Goal: Information Seeking & Learning: Learn about a topic

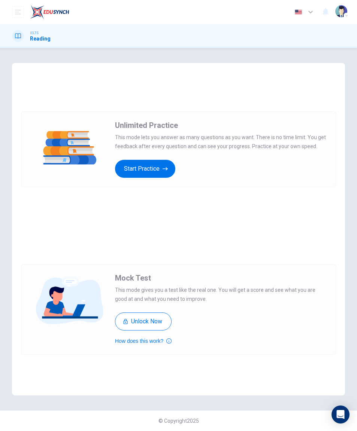
click at [149, 175] on button "Start Practice" at bounding box center [145, 169] width 60 height 18
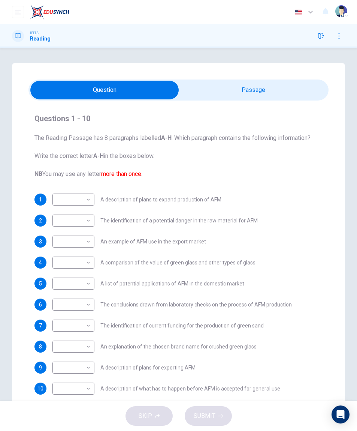
click at [320, 34] on icon "button" at bounding box center [321, 36] width 6 height 6
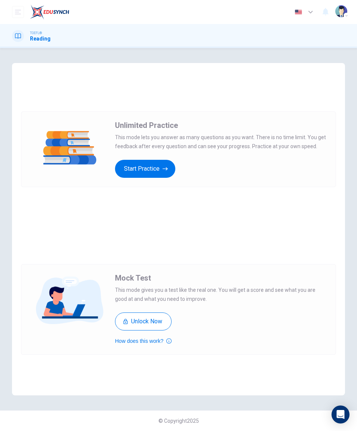
click at [161, 165] on button "Start Practice" at bounding box center [145, 169] width 60 height 18
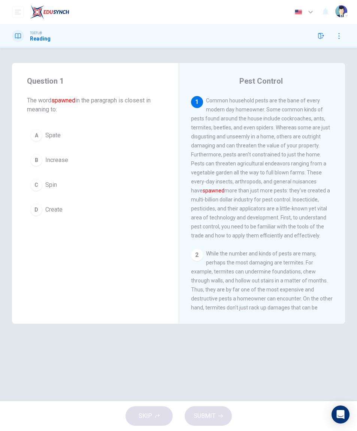
click at [128, 134] on button "A Spate" at bounding box center [95, 135] width 137 height 19
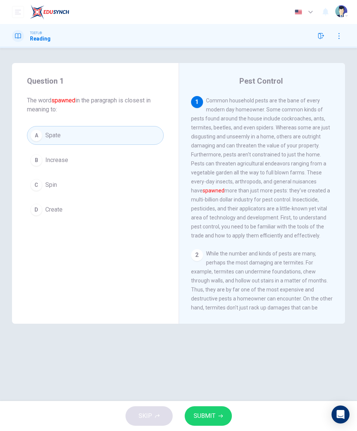
click at [211, 424] on button "SUBMIT" at bounding box center [208, 415] width 47 height 19
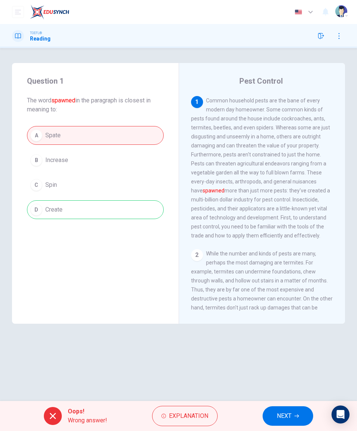
click at [283, 412] on span "NEXT" at bounding box center [284, 415] width 15 height 10
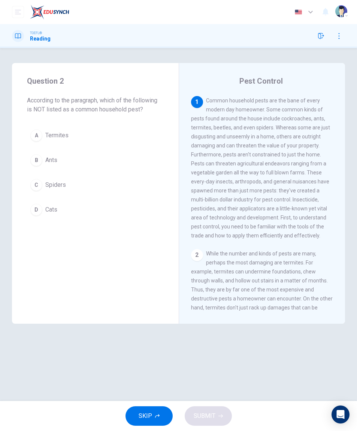
click at [136, 212] on button "D Cats" at bounding box center [95, 209] width 137 height 19
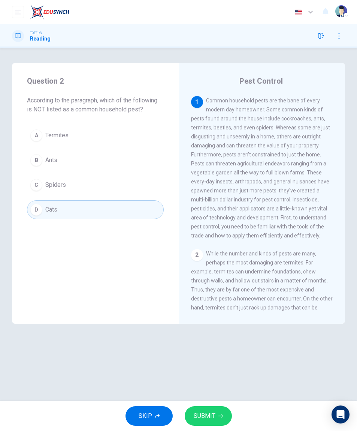
click at [216, 413] on button "SUBMIT" at bounding box center [208, 415] width 47 height 19
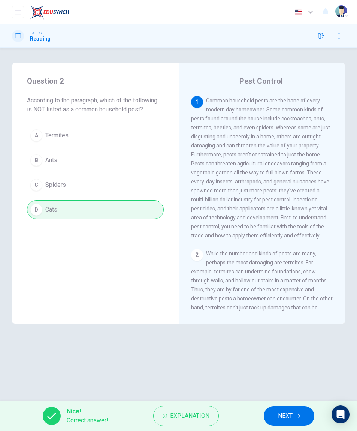
click at [295, 415] on button "NEXT" at bounding box center [289, 415] width 51 height 19
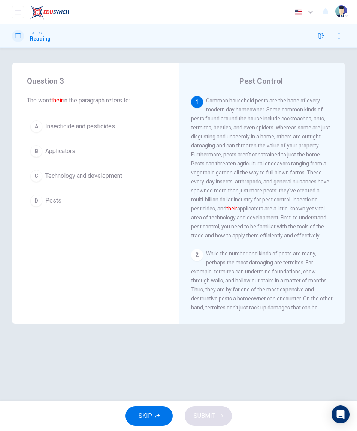
click at [55, 151] on span "Applicators" at bounding box center [60, 151] width 30 height 9
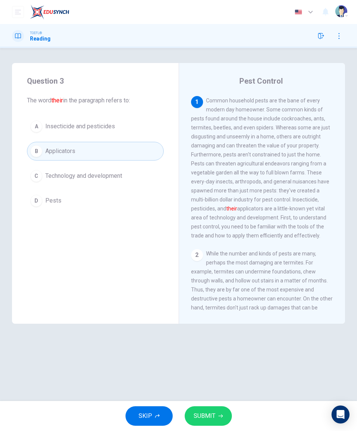
click at [210, 408] on button "SUBMIT" at bounding box center [208, 415] width 47 height 19
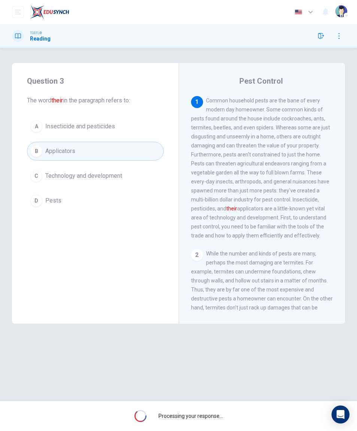
click at [212, 408] on div "Processing your response..." at bounding box center [178, 416] width 357 height 30
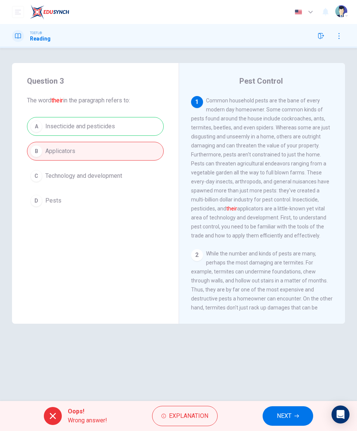
click at [295, 412] on button "NEXT" at bounding box center [288, 415] width 51 height 19
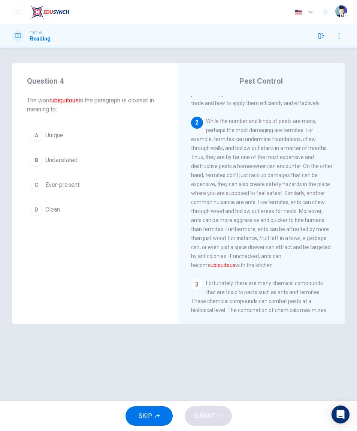
scroll to position [156, 0]
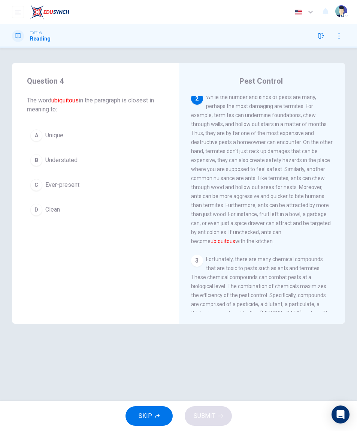
click at [52, 154] on button "B Understated" at bounding box center [95, 160] width 137 height 19
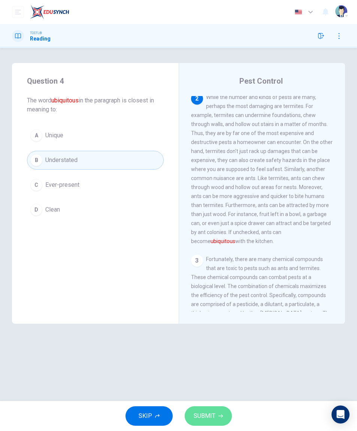
click at [205, 418] on span "SUBMIT" at bounding box center [205, 415] width 22 height 10
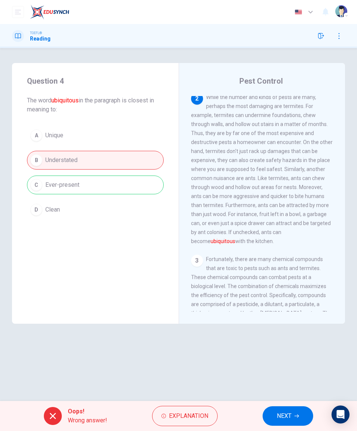
click at [294, 419] on button "NEXT" at bounding box center [288, 415] width 51 height 19
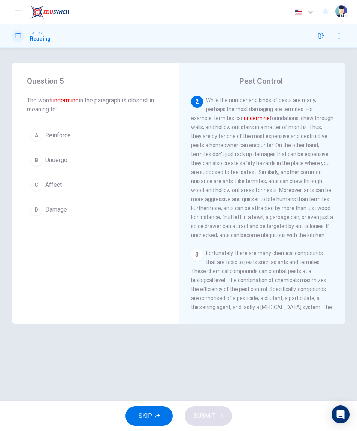
scroll to position [153, 0]
click at [132, 133] on button "A Reinforce" at bounding box center [95, 135] width 137 height 19
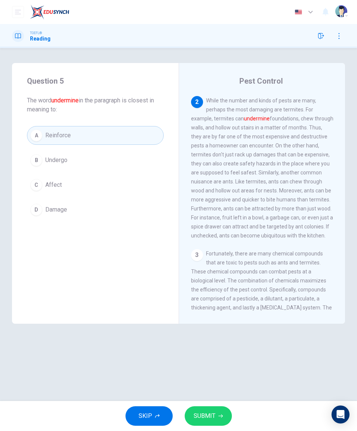
click at [210, 424] on button "SUBMIT" at bounding box center [208, 415] width 47 height 19
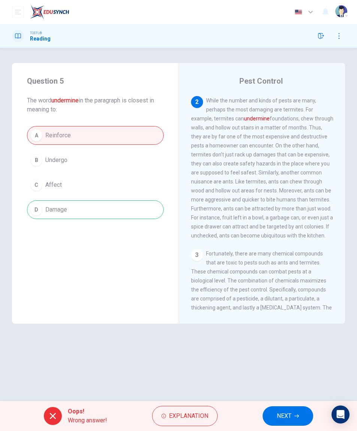
click at [271, 419] on button "NEXT" at bounding box center [288, 415] width 51 height 19
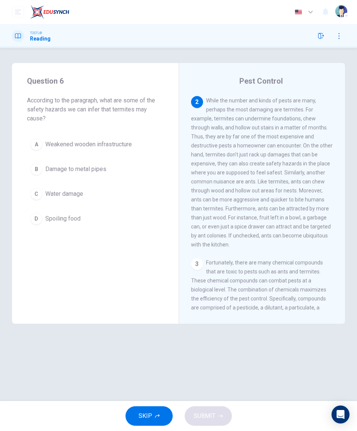
click at [162, 145] on button "A Weakened wooden infrastructure" at bounding box center [95, 144] width 137 height 19
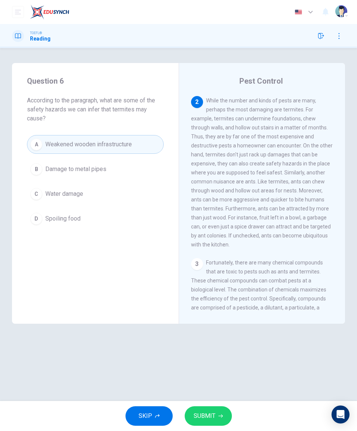
click at [221, 412] on button "SUBMIT" at bounding box center [208, 415] width 47 height 19
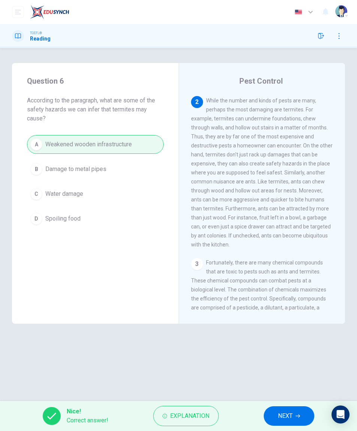
click at [286, 415] on span "NEXT" at bounding box center [285, 415] width 15 height 10
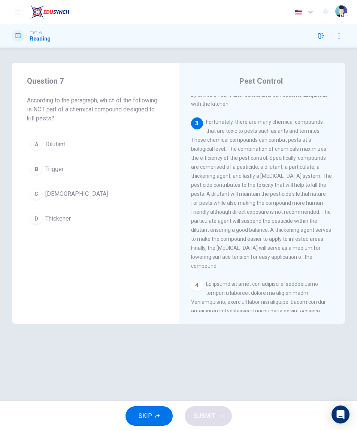
scroll to position [291, 0]
click at [136, 168] on button "B Trigger" at bounding box center [95, 169] width 137 height 19
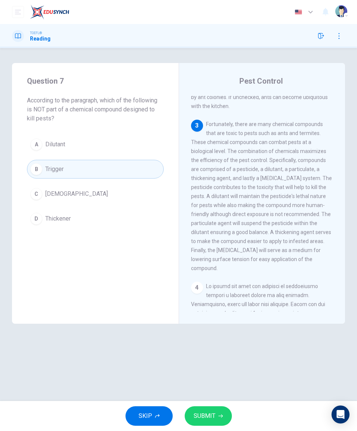
click at [214, 415] on span "SUBMIT" at bounding box center [205, 415] width 22 height 10
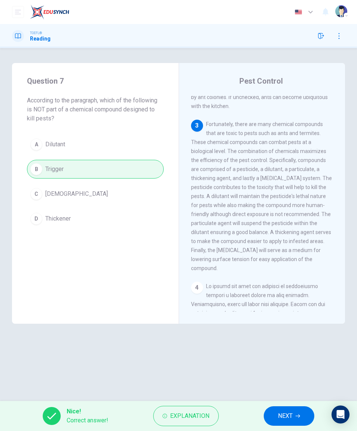
click at [284, 419] on span "NEXT" at bounding box center [285, 415] width 15 height 10
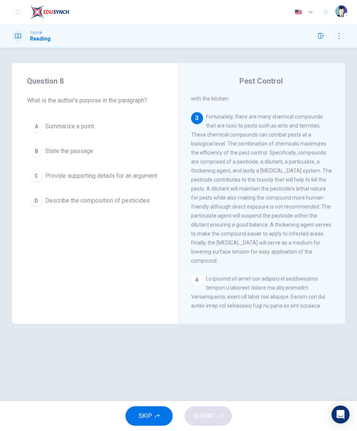
scroll to position [306, 0]
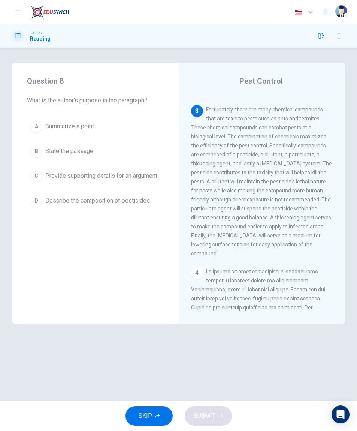
click at [153, 175] on span "Provide supporting details for an argument" at bounding box center [101, 175] width 112 height 9
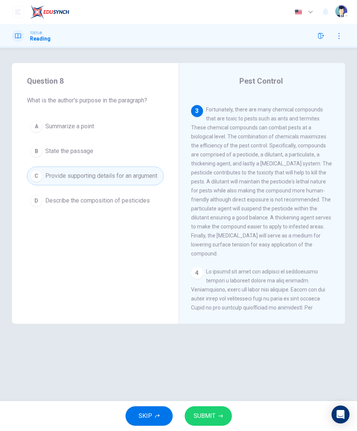
click at [220, 404] on div "SKIP SUBMIT" at bounding box center [178, 416] width 357 height 30
click at [213, 413] on span "SUBMIT" at bounding box center [205, 415] width 22 height 10
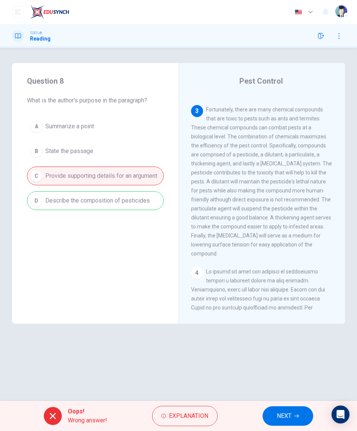
click at [277, 411] on button "NEXT" at bounding box center [288, 415] width 51 height 19
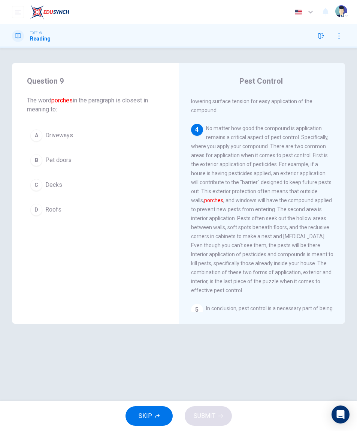
scroll to position [449, 0]
click at [139, 163] on button "B Pet doors" at bounding box center [95, 160] width 137 height 19
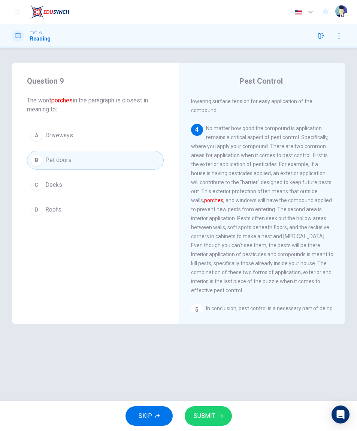
click at [216, 413] on button "SUBMIT" at bounding box center [208, 415] width 47 height 19
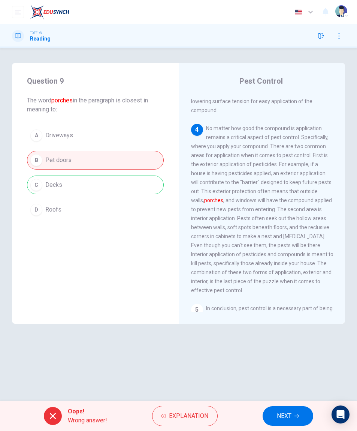
click at [279, 410] on button "NEXT" at bounding box center [288, 415] width 51 height 19
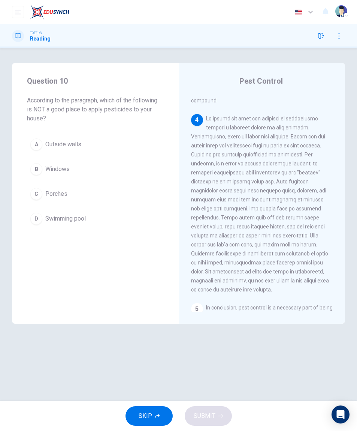
scroll to position [459, 0]
click at [125, 220] on button "D Swimming pool" at bounding box center [95, 218] width 137 height 19
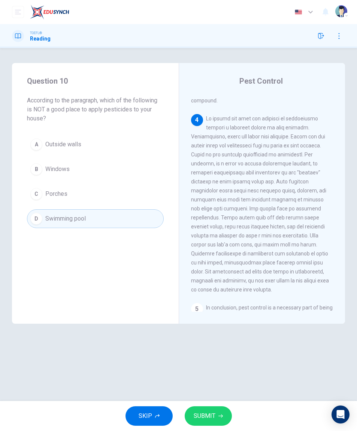
click at [215, 413] on button "SUBMIT" at bounding box center [208, 415] width 47 height 19
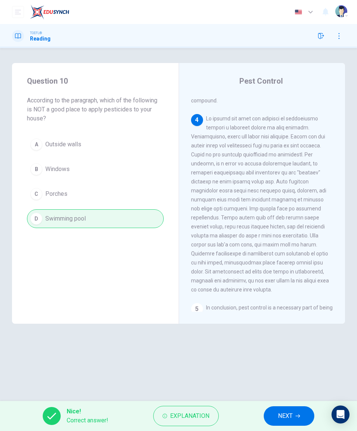
click at [287, 424] on button "NEXT" at bounding box center [289, 415] width 51 height 19
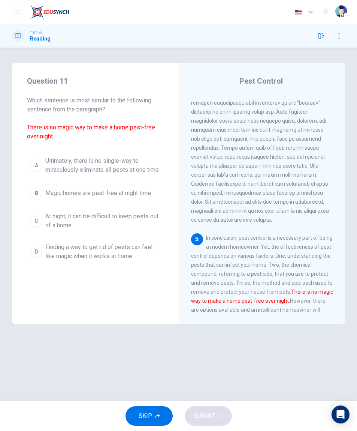
scroll to position [531, 0]
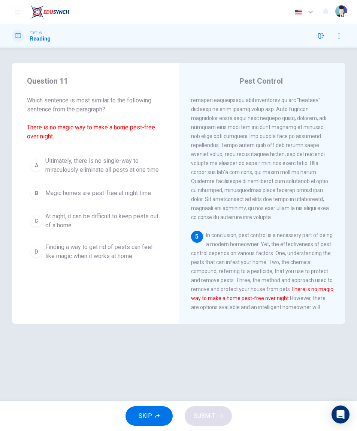
click at [145, 264] on button "D Finding a way to get rid of pests can feel like magic when it works at home" at bounding box center [95, 251] width 137 height 25
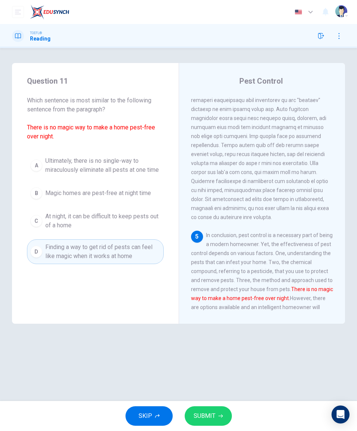
click at [135, 165] on span "Ultimately, there is no single-way to miraculously eliminate all pests at one t…" at bounding box center [102, 165] width 115 height 18
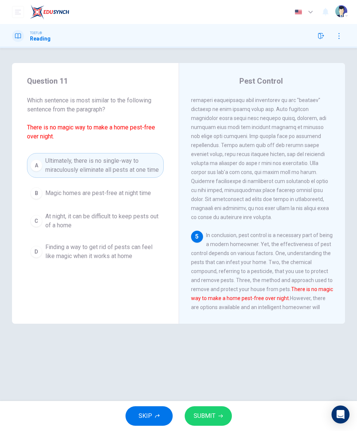
click at [213, 415] on span "SUBMIT" at bounding box center [205, 415] width 22 height 10
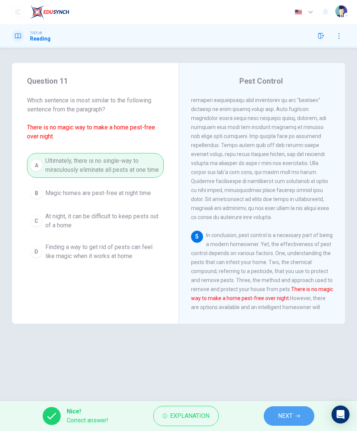
click at [282, 416] on span "NEXT" at bounding box center [285, 415] width 15 height 10
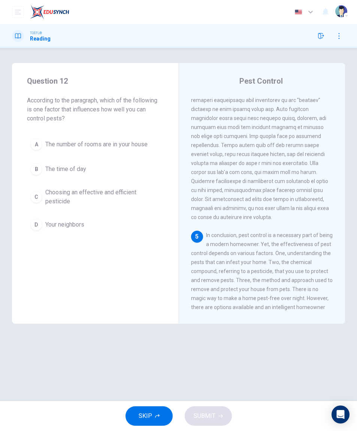
click at [141, 193] on span "Choosing an effective and efficient pesticide" at bounding box center [102, 197] width 115 height 18
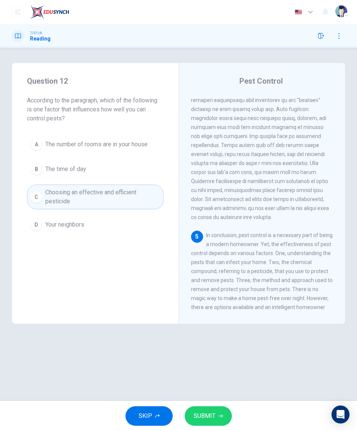
click at [216, 413] on button "SUBMIT" at bounding box center [208, 415] width 47 height 19
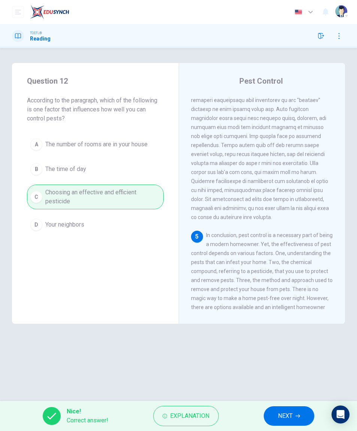
click at [285, 424] on button "NEXT" at bounding box center [289, 415] width 51 height 19
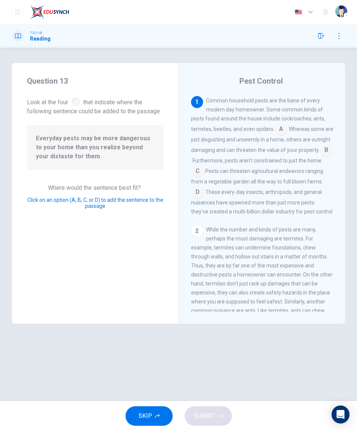
click at [199, 170] on input at bounding box center [198, 172] width 12 height 12
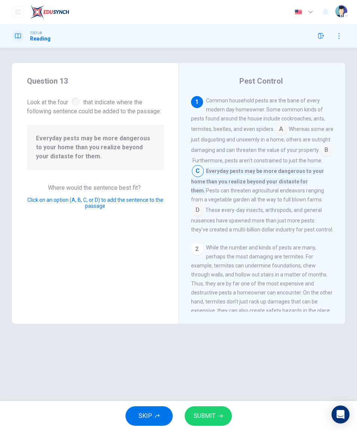
click at [222, 412] on button "SUBMIT" at bounding box center [208, 415] width 47 height 19
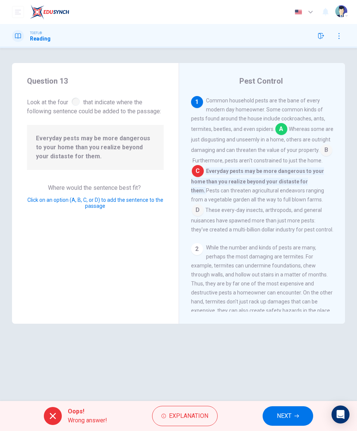
click at [277, 130] on input at bounding box center [282, 130] width 12 height 12
click at [276, 130] on input at bounding box center [282, 130] width 12 height 12
click at [274, 129] on span "Common household pests are the bane of every modern day homeowner. Some common …" at bounding box center [258, 114] width 134 height 34
click at [294, 416] on button "NEXT" at bounding box center [288, 415] width 51 height 19
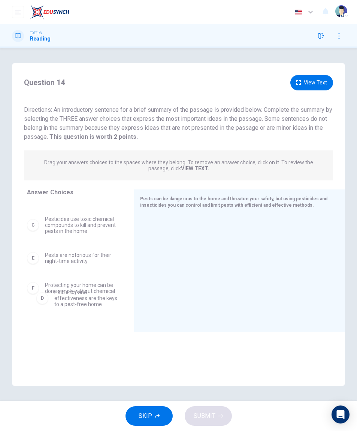
scroll to position [82, 0]
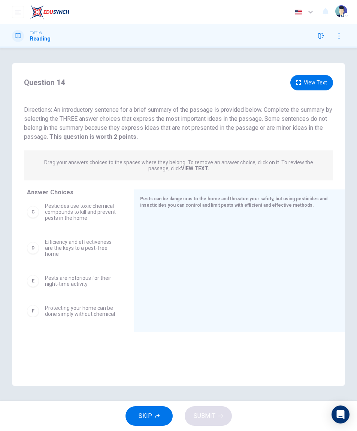
click at [184, 240] on div at bounding box center [236, 264] width 193 height 100
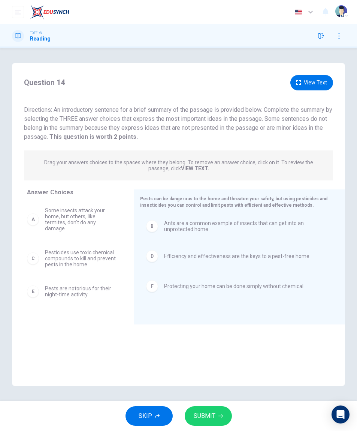
scroll to position [0, 0]
click at [206, 415] on span "SUBMIT" at bounding box center [205, 415] width 22 height 10
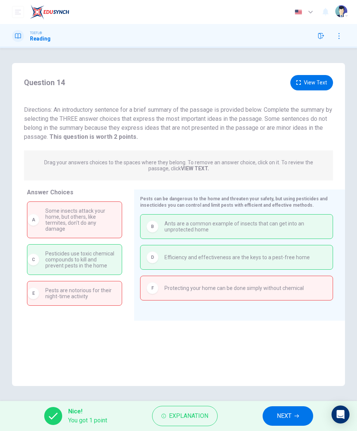
click at [291, 416] on span "NEXT" at bounding box center [284, 415] width 15 height 10
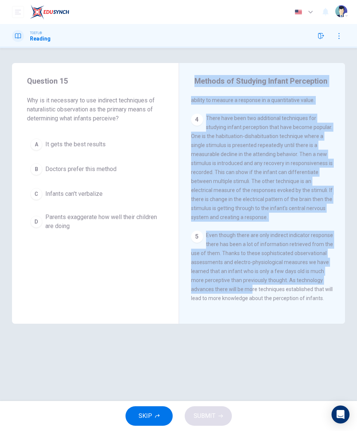
scroll to position [270, 0]
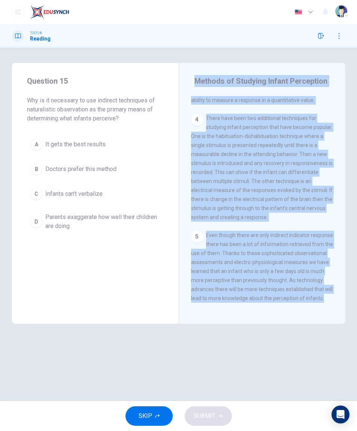
click at [292, 353] on div "Question 15 Why is it necessary to use indirect techniques of naturalistic obse…" at bounding box center [178, 224] width 357 height 323
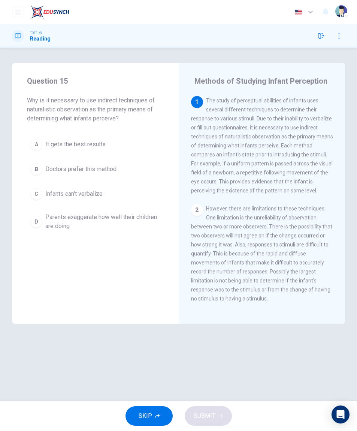
click at [127, 267] on div "Question 15 Why is it necessary to use indirect techniques of naturalistic obse…" at bounding box center [95, 193] width 167 height 261
click at [138, 216] on span "Parents exaggerate how well their children are doing" at bounding box center [102, 222] width 115 height 18
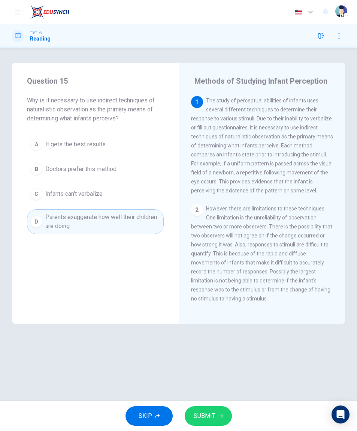
click at [216, 424] on button "SUBMIT" at bounding box center [208, 415] width 47 height 19
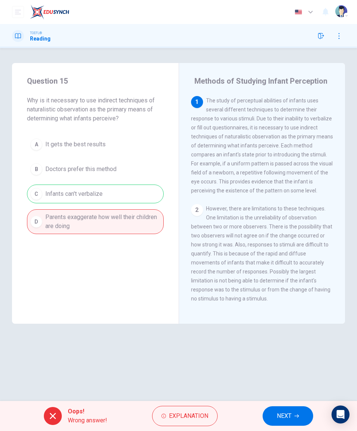
click at [280, 415] on span "NEXT" at bounding box center [284, 415] width 15 height 10
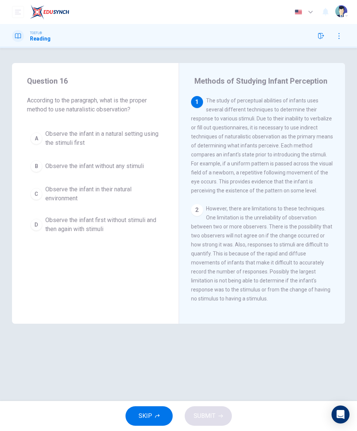
click at [50, 136] on span "Observe the infant in a natural setting using the stimuli first" at bounding box center [102, 138] width 115 height 18
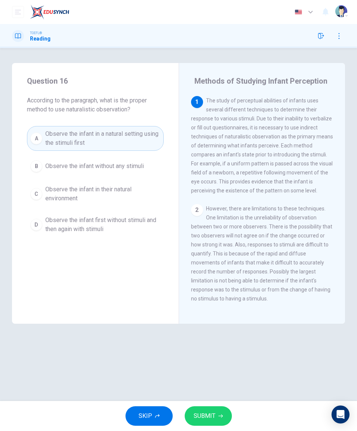
click at [214, 413] on span "SUBMIT" at bounding box center [205, 415] width 22 height 10
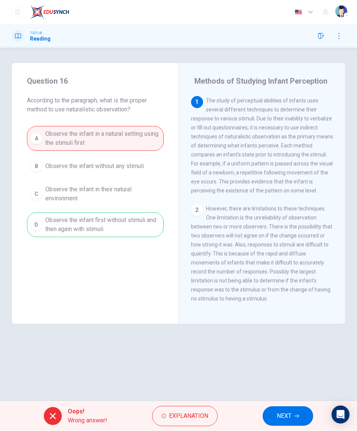
click at [272, 413] on button "NEXT" at bounding box center [288, 415] width 51 height 19
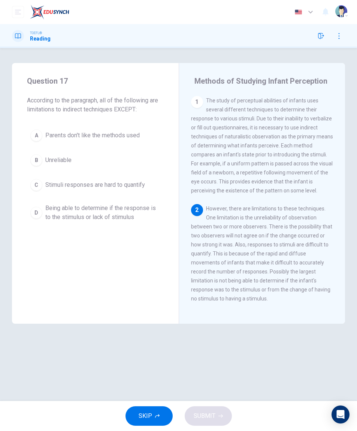
scroll to position [66, 0]
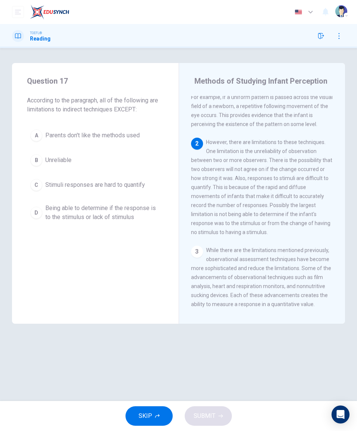
click at [148, 209] on span "Being able to determine if the response is to the stimulus or lack of stimulus" at bounding box center [102, 213] width 115 height 18
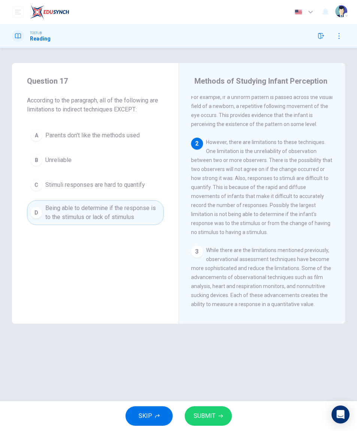
click at [225, 413] on button "SUBMIT" at bounding box center [208, 415] width 47 height 19
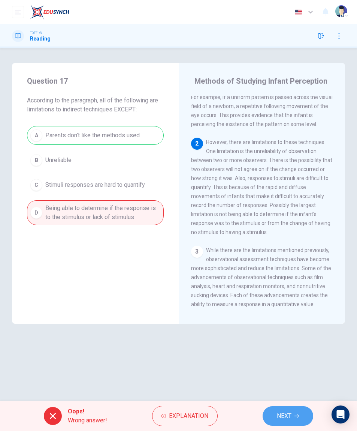
click at [297, 414] on icon "button" at bounding box center [297, 415] width 4 height 4
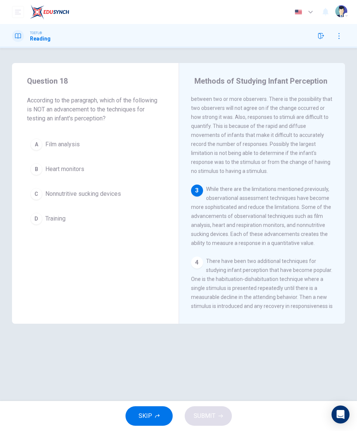
scroll to position [138, 0]
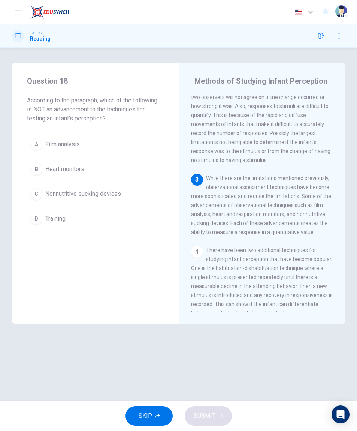
click at [160, 195] on button "C Nonnutritive sucking devices" at bounding box center [95, 193] width 137 height 19
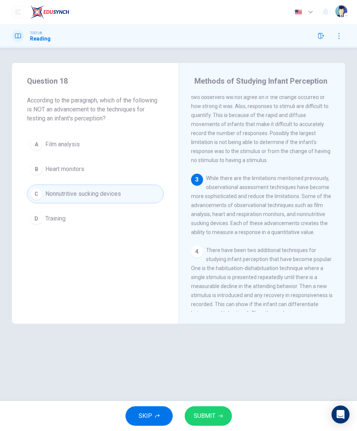
click at [216, 413] on button "SUBMIT" at bounding box center [208, 415] width 47 height 19
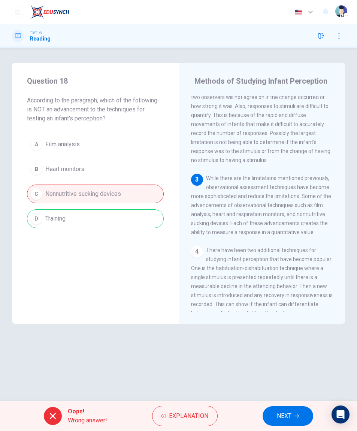
click at [268, 414] on button "NEXT" at bounding box center [288, 415] width 51 height 19
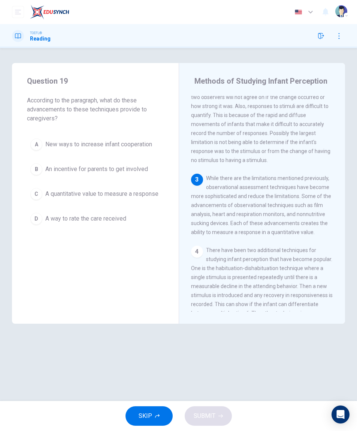
click at [148, 197] on span "A quantitative value to measure a response" at bounding box center [101, 193] width 113 height 9
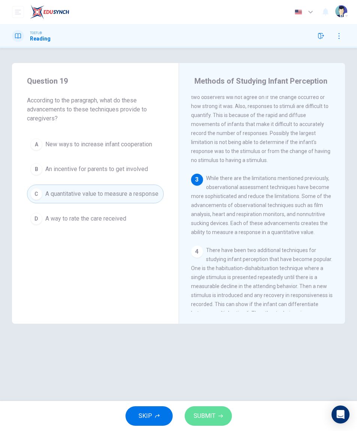
click at [222, 415] on icon "button" at bounding box center [221, 415] width 4 height 3
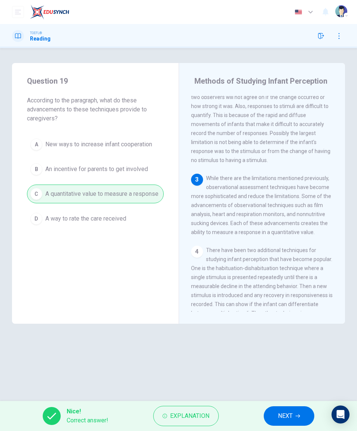
click at [280, 411] on span "NEXT" at bounding box center [285, 415] width 15 height 10
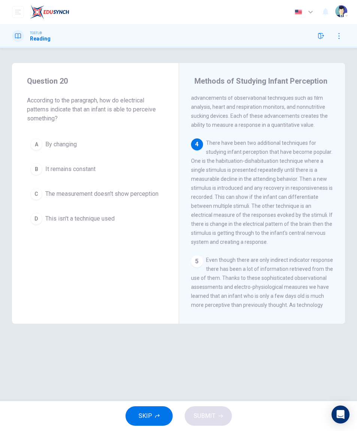
scroll to position [255, 0]
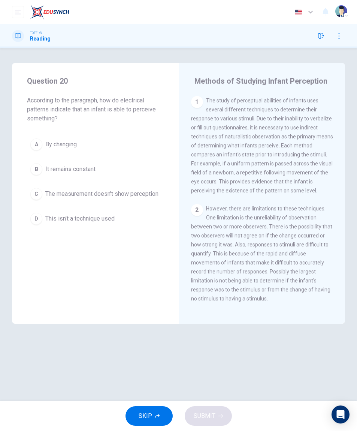
click at [153, 199] on button "C The measurement doesn't show perception" at bounding box center [95, 193] width 137 height 19
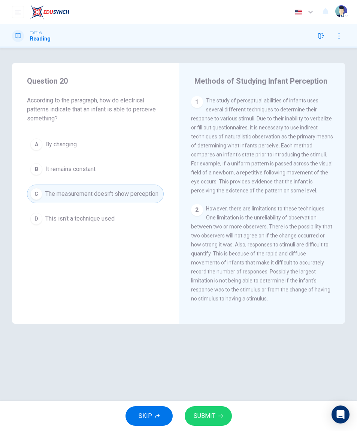
click at [223, 416] on button "SUBMIT" at bounding box center [208, 415] width 47 height 19
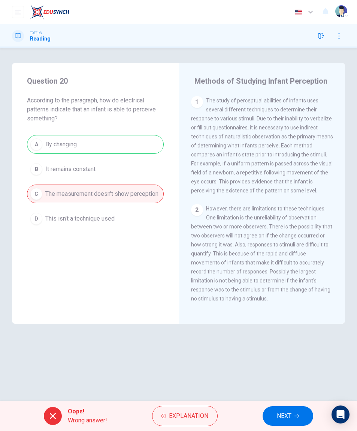
click at [292, 413] on span "NEXT" at bounding box center [284, 415] width 15 height 10
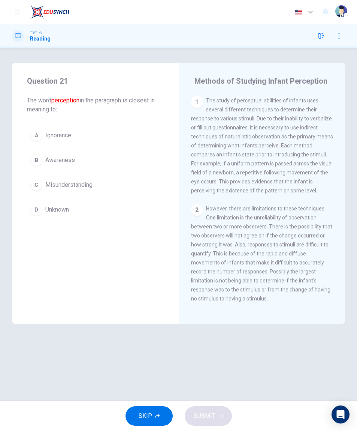
click at [134, 163] on button "B Awareness" at bounding box center [95, 160] width 137 height 19
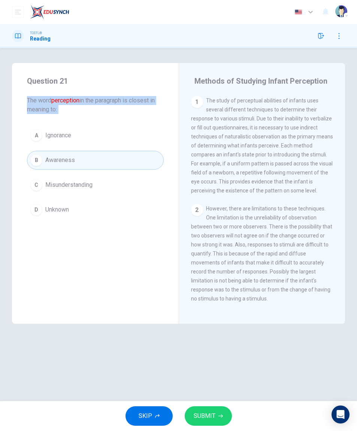
click at [90, 133] on button "A Ignorance" at bounding box center [95, 135] width 137 height 19
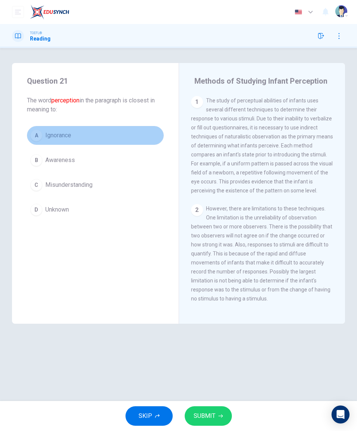
click at [71, 135] on span "Ignorance" at bounding box center [58, 135] width 26 height 9
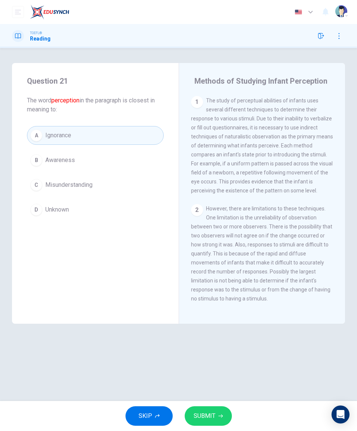
click at [143, 158] on button "B Awareness" at bounding box center [95, 160] width 137 height 19
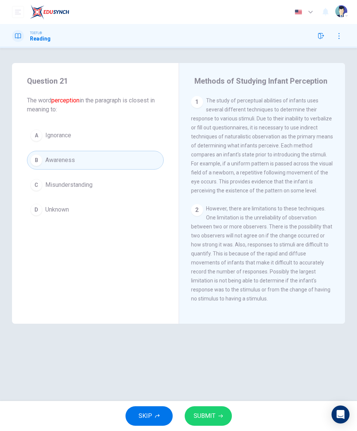
click at [224, 409] on button "SUBMIT" at bounding box center [208, 415] width 47 height 19
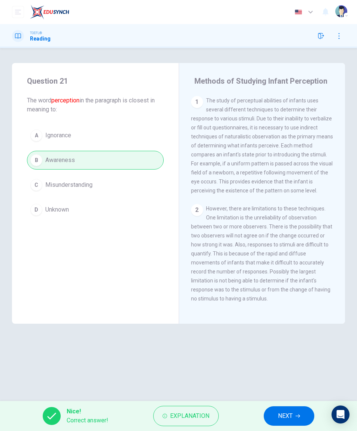
click at [277, 408] on button "NEXT" at bounding box center [289, 415] width 51 height 19
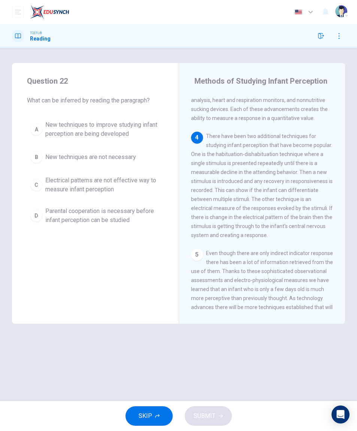
scroll to position [254, 0]
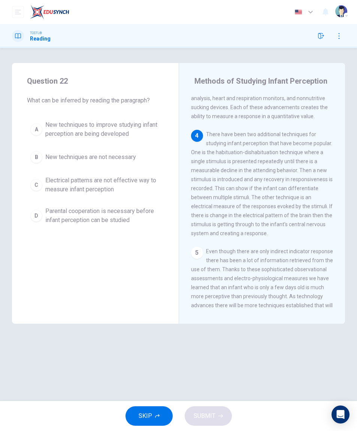
click at [138, 221] on span "Parental cooperation is necessary before infant perception can be studied" at bounding box center [102, 216] width 115 height 18
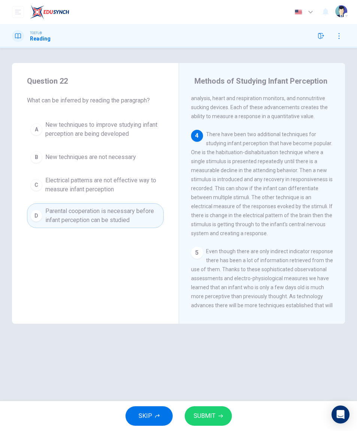
click at [212, 418] on span "SUBMIT" at bounding box center [205, 415] width 22 height 10
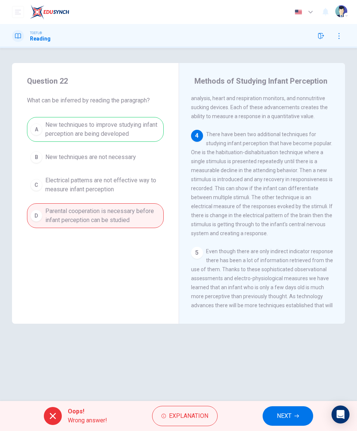
click at [279, 407] on button "NEXT" at bounding box center [288, 415] width 51 height 19
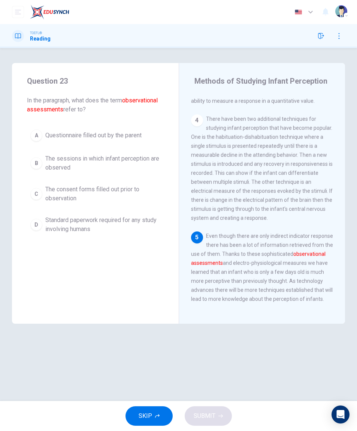
scroll to position [270, 0]
click at [153, 217] on span "Standard paperwork required for any study involving humans" at bounding box center [102, 225] width 115 height 18
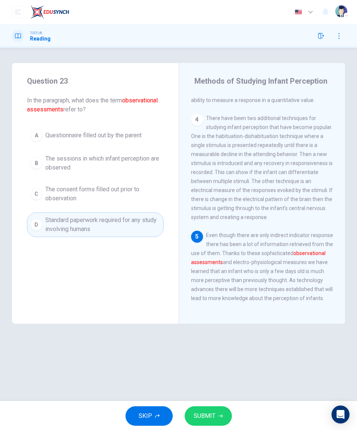
click at [206, 414] on span "SUBMIT" at bounding box center [205, 415] width 22 height 10
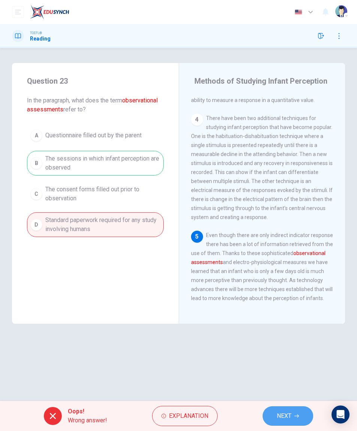
click at [272, 409] on button "NEXT" at bounding box center [288, 415] width 51 height 19
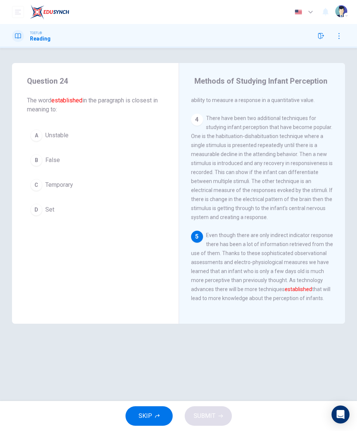
click at [149, 194] on button "C Temporary" at bounding box center [95, 184] width 137 height 19
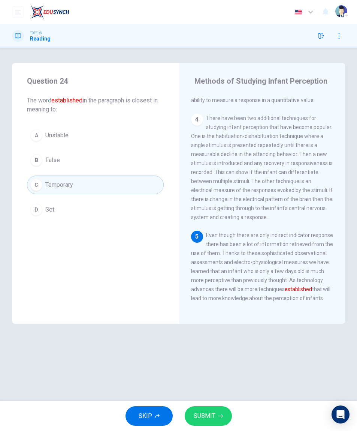
click at [223, 418] on button "SUBMIT" at bounding box center [208, 415] width 47 height 19
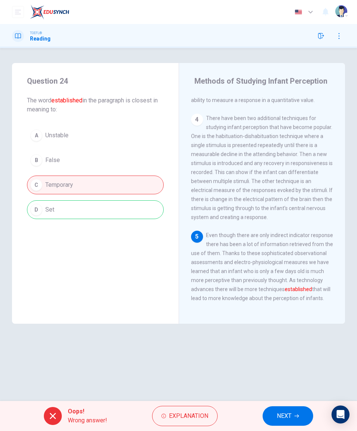
click at [287, 418] on span "NEXT" at bounding box center [284, 415] width 15 height 10
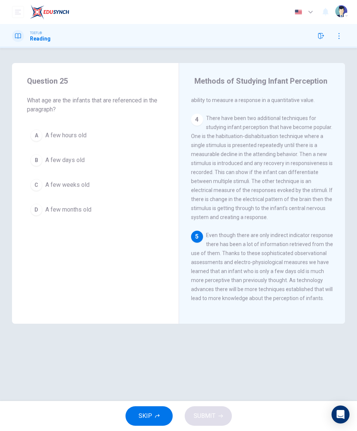
click at [133, 211] on button "D A few months old" at bounding box center [95, 209] width 137 height 19
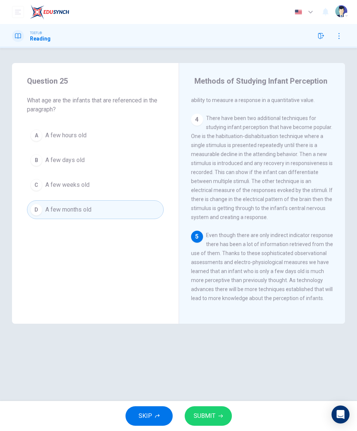
click at [145, 135] on button "A A few hours old" at bounding box center [95, 135] width 137 height 19
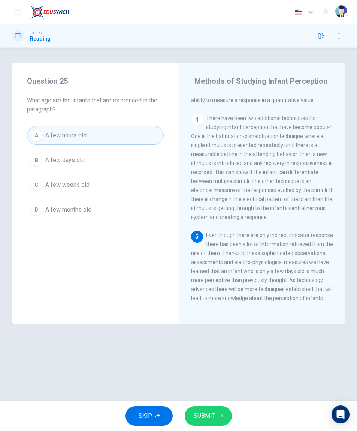
click at [129, 164] on button "B A few days old" at bounding box center [95, 160] width 137 height 19
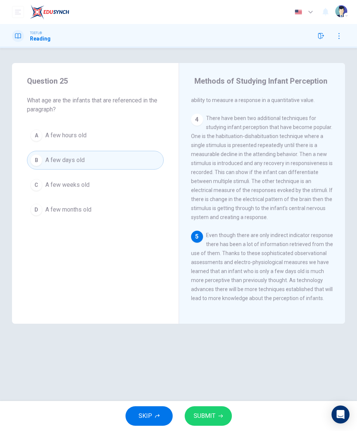
click at [208, 409] on button "SUBMIT" at bounding box center [208, 415] width 47 height 19
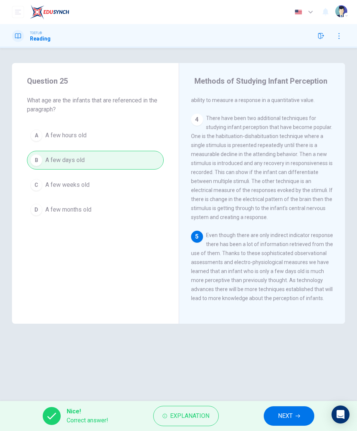
click at [276, 411] on button "NEXT" at bounding box center [289, 415] width 51 height 19
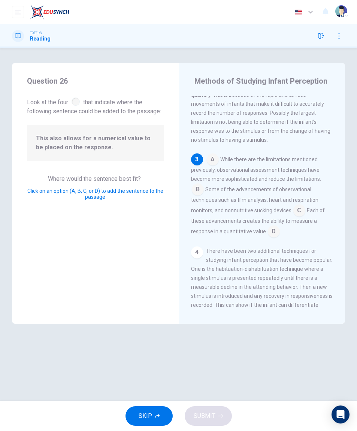
scroll to position [159, 0]
click at [297, 208] on input at bounding box center [300, 210] width 12 height 12
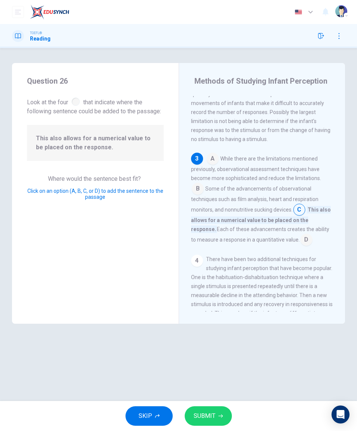
click at [216, 417] on button "SUBMIT" at bounding box center [208, 415] width 47 height 19
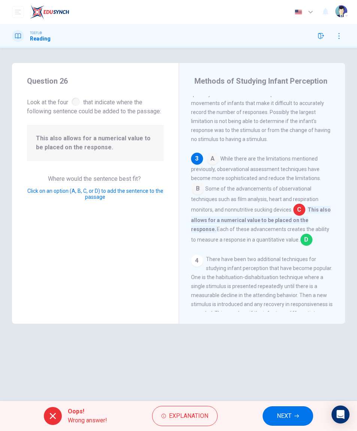
click at [287, 413] on span "NEXT" at bounding box center [284, 415] width 15 height 10
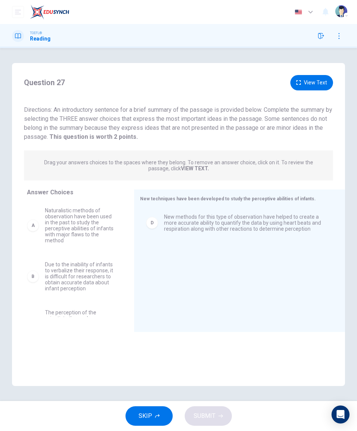
scroll to position [0, 0]
click at [66, 283] on div "A Naturalistic methods of observation have been used in the past to study the p…" at bounding box center [74, 258] width 95 height 115
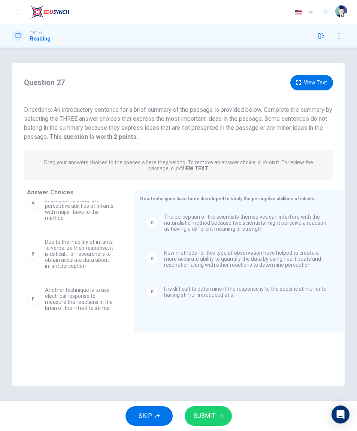
scroll to position [22, 0]
click at [214, 415] on span "SUBMIT" at bounding box center [205, 415] width 22 height 10
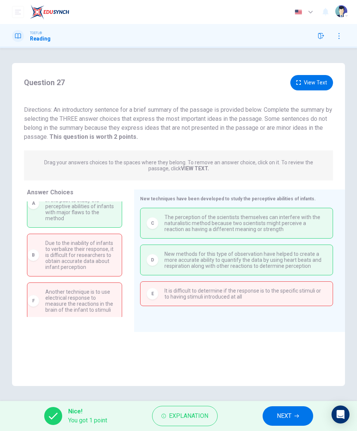
click at [280, 412] on span "NEXT" at bounding box center [284, 415] width 15 height 10
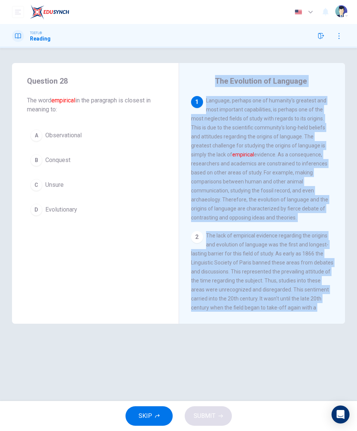
click at [319, 40] on button "button" at bounding box center [321, 36] width 12 height 12
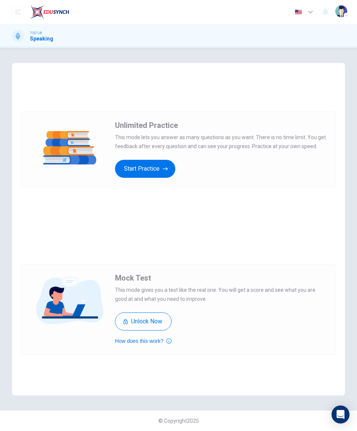
click at [159, 174] on button "Start Practice" at bounding box center [145, 169] width 60 height 18
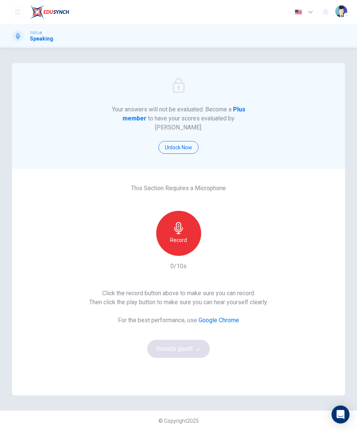
click at [171, 219] on div "Record" at bounding box center [178, 233] width 45 height 45
click at [178, 225] on icon "button" at bounding box center [178, 228] width 9 height 12
click at [162, 340] on button "Sounds good!" at bounding box center [178, 349] width 63 height 18
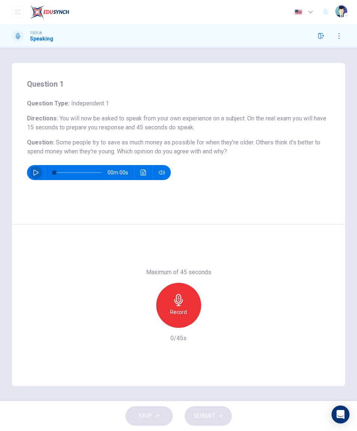
click at [37, 175] on button "button" at bounding box center [36, 172] width 12 height 15
type input "0"
click at [69, 143] on span "Some people try to save as much money as possible for when they’re older. Other…" at bounding box center [174, 147] width 294 height 16
click at [64, 146] on h6 "Question : Some people try to save as much money as possible for when they’re o…" at bounding box center [178, 147] width 303 height 18
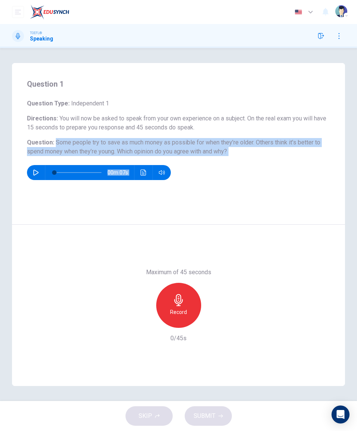
click at [94, 250] on div "Maximum of 45 seconds Record 0/45s" at bounding box center [178, 305] width 333 height 161
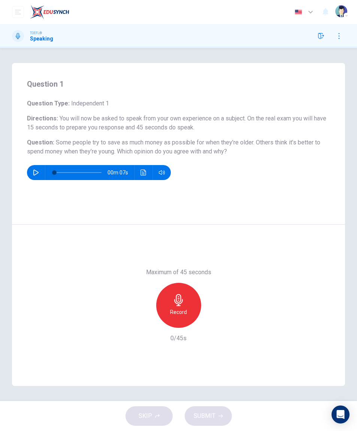
click at [175, 306] on icon "button" at bounding box center [179, 300] width 12 height 12
click at [182, 301] on icon "button" at bounding box center [178, 300] width 9 height 12
click at [199, 413] on span "SUBMIT" at bounding box center [205, 415] width 22 height 10
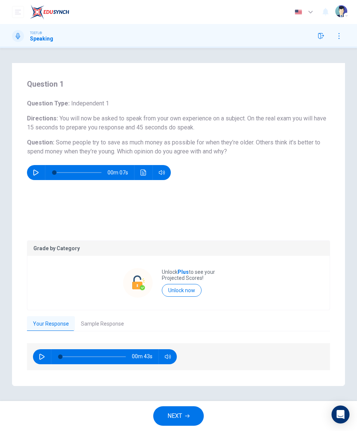
click at [93, 325] on button "Sample Response" at bounding box center [102, 324] width 55 height 16
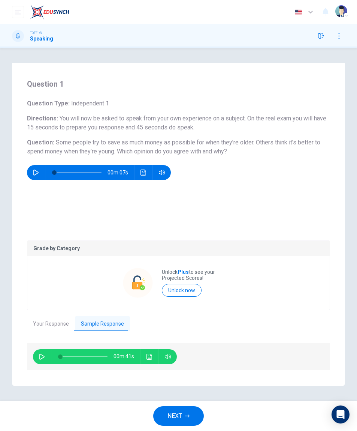
click at [37, 355] on button "button" at bounding box center [42, 356] width 12 height 15
click at [166, 355] on icon "button" at bounding box center [168, 356] width 6 height 6
click at [42, 356] on icon "button" at bounding box center [42, 356] width 6 height 6
click at [42, 357] on icon "button" at bounding box center [42, 356] width 6 height 6
click at [147, 350] on button "Click to see the audio transcription" at bounding box center [150, 356] width 12 height 15
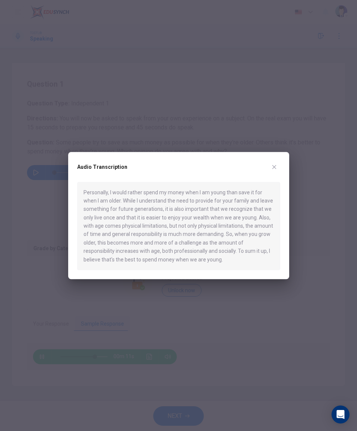
click at [272, 164] on icon "button" at bounding box center [274, 167] width 6 height 6
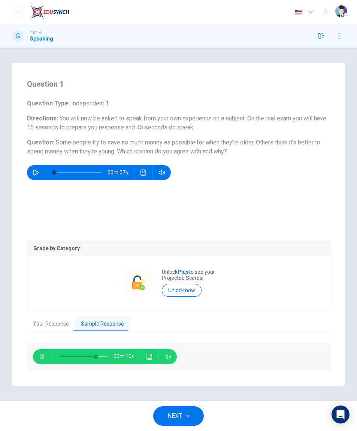
click at [43, 355] on icon "button" at bounding box center [42, 356] width 6 height 6
click at [155, 358] on button "Click to see the audio transcription" at bounding box center [150, 356] width 12 height 15
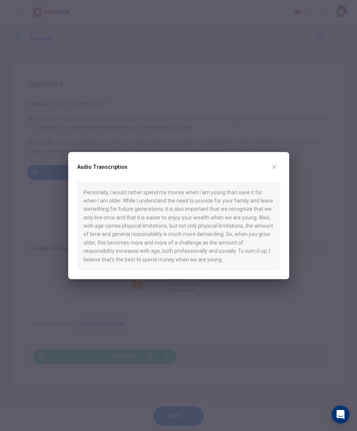
click at [272, 164] on icon "button" at bounding box center [274, 167] width 6 height 6
type input "75"
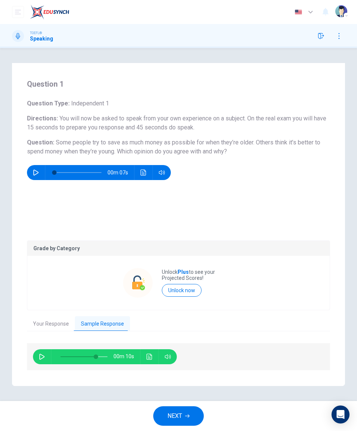
click at [187, 414] on icon "button" at bounding box center [187, 415] width 4 height 4
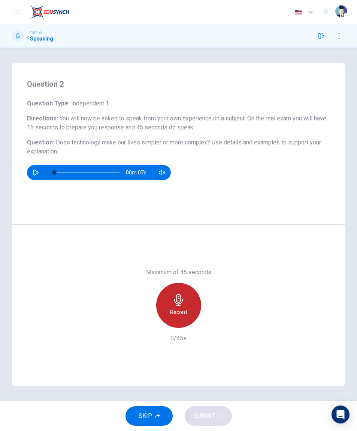
click at [189, 299] on div "Record" at bounding box center [178, 305] width 45 height 45
click at [173, 310] on h6 "Stop" at bounding box center [178, 311] width 11 height 9
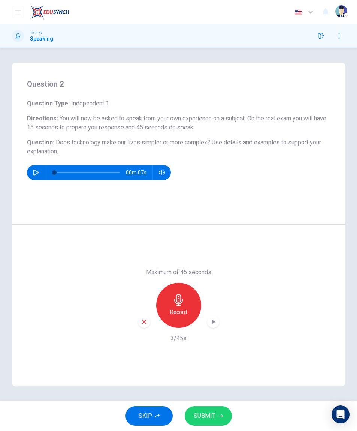
click at [144, 325] on div "button" at bounding box center [144, 322] width 12 height 12
click at [174, 302] on icon "button" at bounding box center [179, 300] width 12 height 12
click at [220, 413] on button "SUBMIT" at bounding box center [208, 415] width 47 height 19
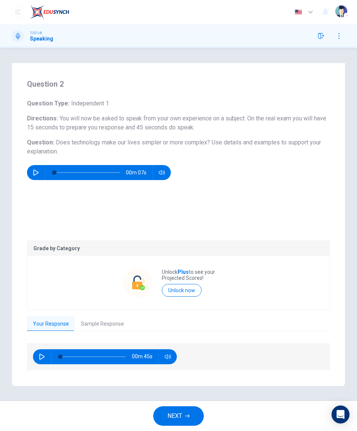
click at [91, 326] on button "Sample Response" at bounding box center [102, 324] width 55 height 16
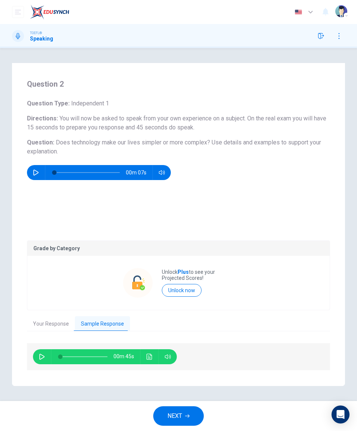
click at [60, 321] on button "Your Response" at bounding box center [51, 324] width 48 height 16
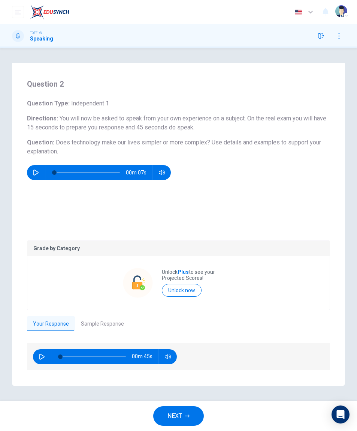
click at [38, 353] on button "button" at bounding box center [42, 356] width 12 height 15
type input "27"
click at [110, 324] on button "Sample Response" at bounding box center [102, 324] width 55 height 16
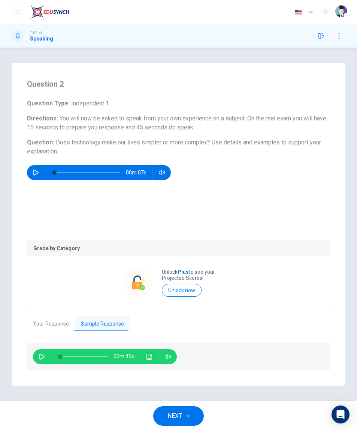
click at [149, 358] on icon "Click to see the audio transcription" at bounding box center [150, 356] width 6 height 6
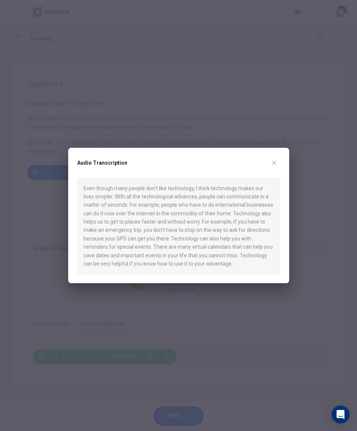
click at [272, 160] on icon "button" at bounding box center [274, 163] width 6 height 6
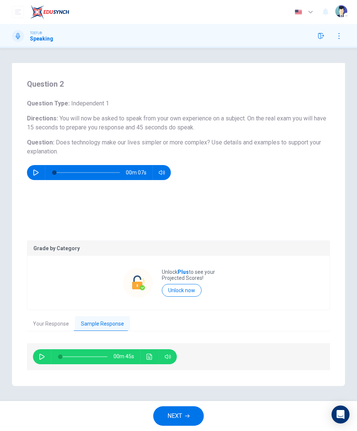
click at [186, 414] on icon "button" at bounding box center [187, 415] width 4 height 4
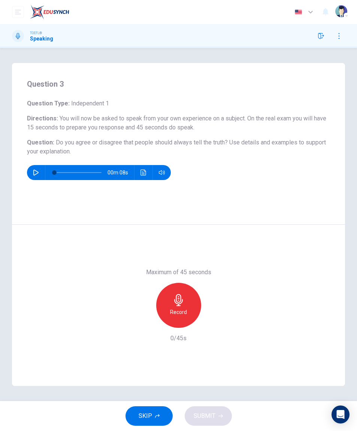
click at [174, 301] on icon "button" at bounding box center [179, 300] width 12 height 12
click at [177, 307] on div "Stop" at bounding box center [178, 305] width 45 height 45
click at [213, 414] on span "SUBMIT" at bounding box center [205, 415] width 22 height 10
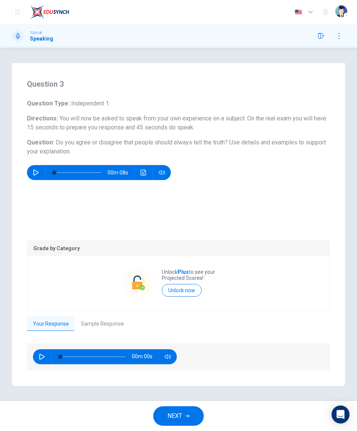
click at [91, 330] on button "Sample Response" at bounding box center [102, 324] width 55 height 16
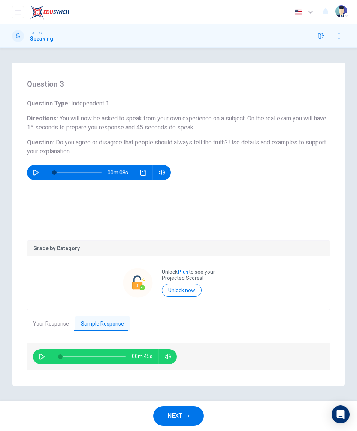
click at [115, 322] on button "Sample Response" at bounding box center [102, 324] width 55 height 16
click at [53, 327] on button "Your Response" at bounding box center [51, 324] width 48 height 16
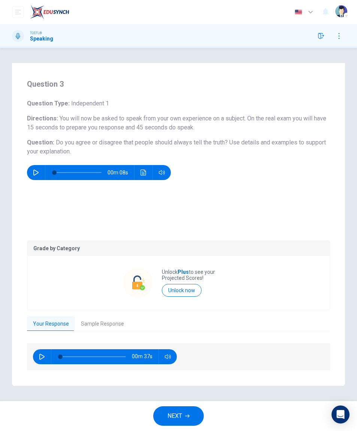
click at [42, 358] on icon "button" at bounding box center [42, 356] width 6 height 6
type input "6"
click at [101, 324] on button "Sample Response" at bounding box center [102, 324] width 55 height 16
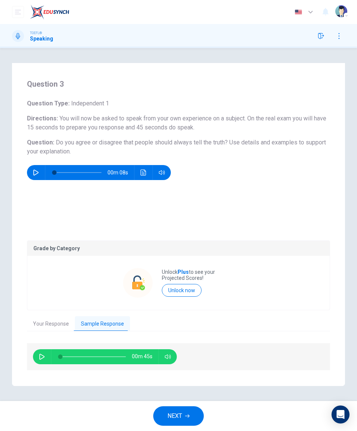
click at [39, 358] on button "button" at bounding box center [42, 356] width 12 height 15
click at [60, 354] on span at bounding box center [60, 356] width 4 height 4
click at [30, 355] on div "00m 45s" at bounding box center [178, 356] width 303 height 27
click at [39, 355] on icon "button" at bounding box center [42, 356] width 6 height 6
type input "3"
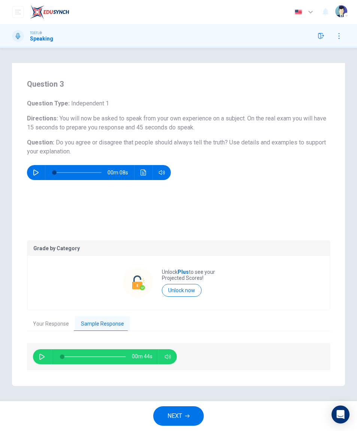
click at [42, 324] on button "Your Response" at bounding box center [51, 324] width 48 height 16
type input "35"
type input "3"
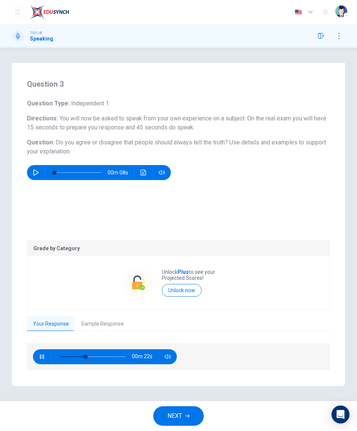
click at [42, 355] on icon "button" at bounding box center [42, 356] width 6 height 6
type input "38"
click at [93, 328] on button "Sample Response" at bounding box center [102, 324] width 55 height 16
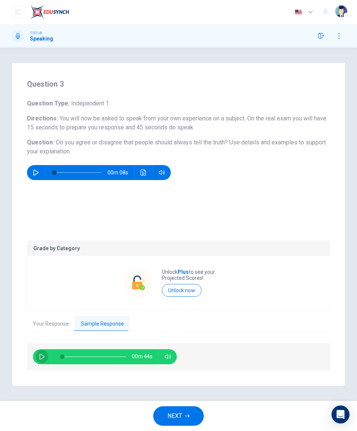
click at [42, 353] on button "button" at bounding box center [42, 356] width 12 height 15
click at [38, 355] on button "button" at bounding box center [42, 356] width 12 height 15
click at [40, 358] on icon "button" at bounding box center [42, 356] width 6 height 6
type input "0"
click at [148, 356] on span "00m 45s" at bounding box center [145, 356] width 27 height 15
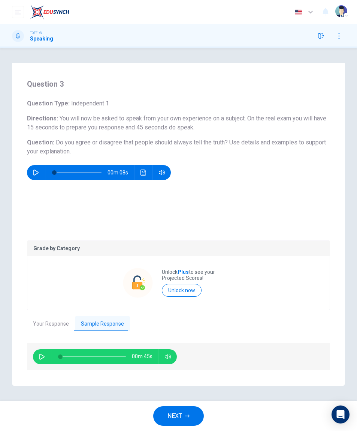
click at [165, 355] on button "button" at bounding box center [168, 356] width 12 height 15
click at [34, 174] on icon "button" at bounding box center [36, 172] width 6 height 6
click at [39, 177] on button "button" at bounding box center [36, 172] width 12 height 15
type input "23"
click at [60, 324] on button "Your Response" at bounding box center [51, 324] width 48 height 16
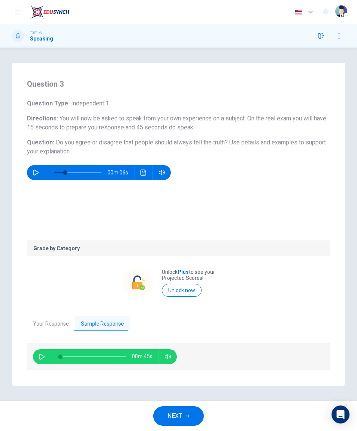
type input "38"
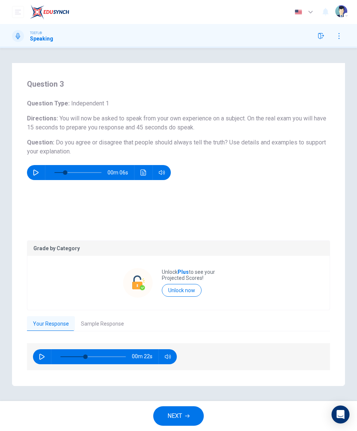
click at [59, 324] on button "Your Response" at bounding box center [51, 324] width 48 height 16
click at [107, 326] on button "Sample Response" at bounding box center [102, 324] width 55 height 16
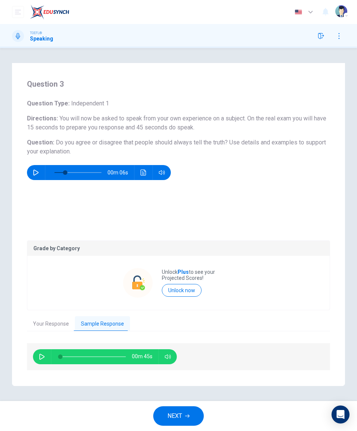
click at [148, 358] on span "00m 45s" at bounding box center [145, 356] width 27 height 15
click at [42, 356] on icon "button" at bounding box center [42, 356] width 6 height 6
type input "0"
click at [178, 420] on span "NEXT" at bounding box center [175, 415] width 15 height 10
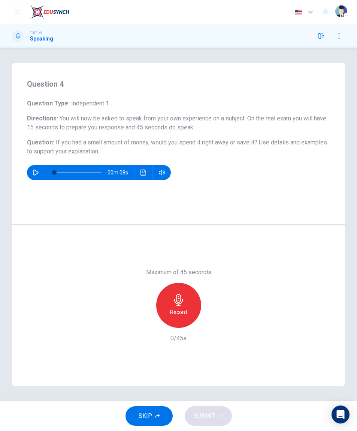
click at [168, 308] on div "Record" at bounding box center [178, 305] width 45 height 45
click at [195, 300] on div "Stop" at bounding box center [178, 305] width 45 height 45
click at [214, 419] on span "SUBMIT" at bounding box center [205, 415] width 22 height 10
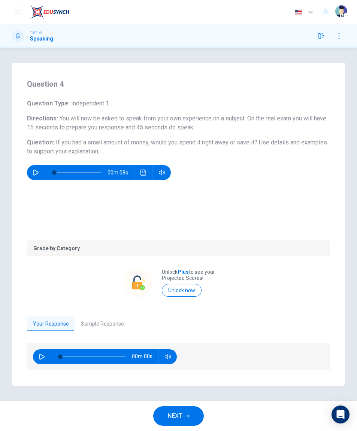
click at [110, 322] on button "Sample Response" at bounding box center [102, 324] width 55 height 16
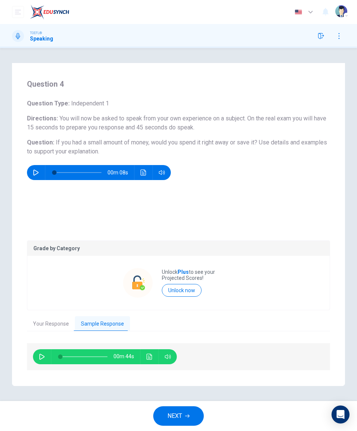
click at [153, 356] on button "Click to see the audio transcription" at bounding box center [150, 356] width 12 height 15
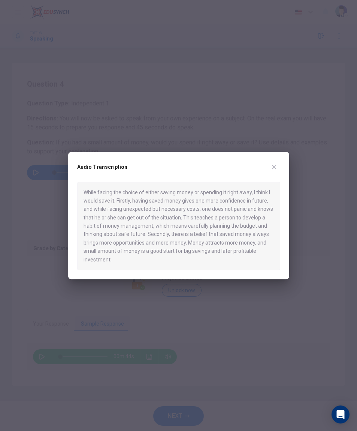
click at [275, 161] on button "button" at bounding box center [274, 167] width 12 height 12
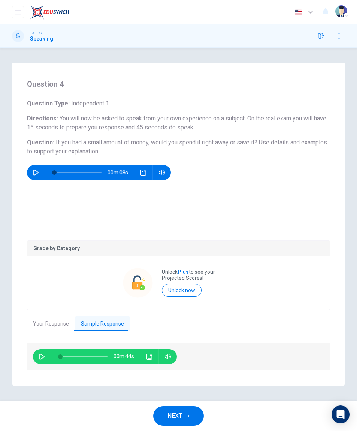
click at [182, 420] on span "NEXT" at bounding box center [175, 415] width 15 height 10
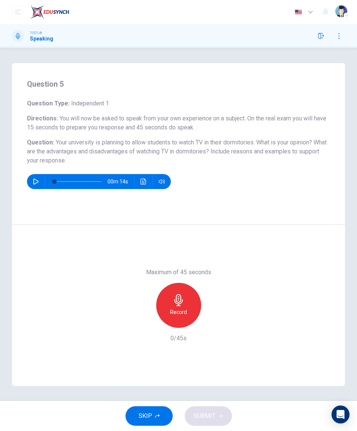
click at [174, 315] on h6 "Record" at bounding box center [178, 311] width 17 height 9
click at [181, 301] on icon "button" at bounding box center [179, 300] width 12 height 12
click at [216, 413] on button "SUBMIT" at bounding box center [208, 415] width 47 height 19
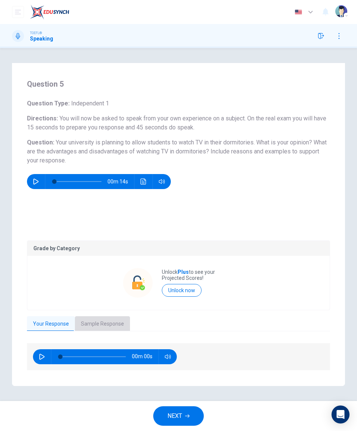
click at [103, 322] on button "Sample Response" at bounding box center [102, 324] width 55 height 16
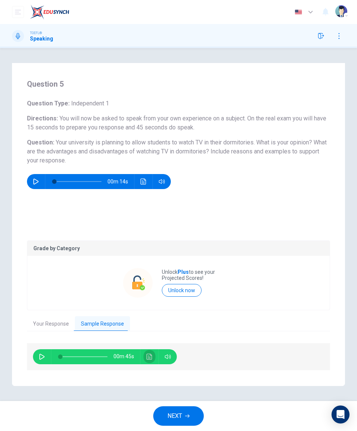
click at [147, 356] on icon "Click to see the audio transcription" at bounding box center [150, 356] width 6 height 6
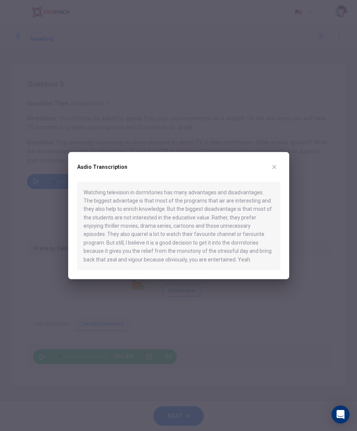
click at [275, 164] on icon "button" at bounding box center [274, 167] width 6 height 6
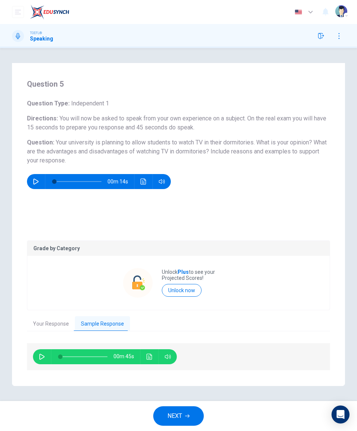
click at [188, 417] on icon "button" at bounding box center [187, 415] width 4 height 4
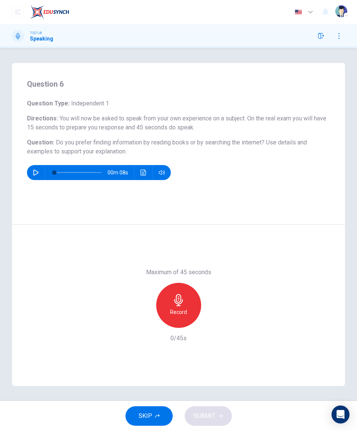
click at [177, 295] on icon "button" at bounding box center [179, 300] width 12 height 12
click at [220, 421] on button "SUBMIT" at bounding box center [208, 415] width 47 height 19
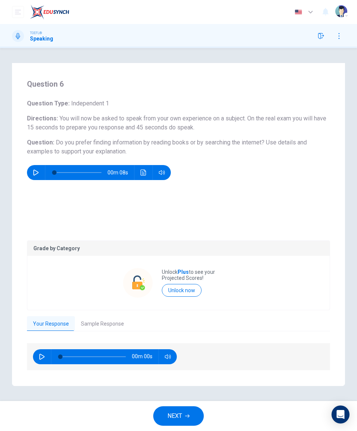
click at [117, 322] on button "Sample Response" at bounding box center [102, 324] width 55 height 16
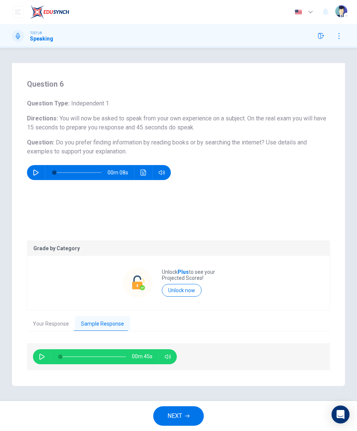
click at [123, 321] on button "Sample Response" at bounding box center [102, 324] width 55 height 16
click at [42, 353] on button "button" at bounding box center [42, 356] width 12 height 15
type input "0"
click at [187, 419] on button "NEXT" at bounding box center [178, 415] width 51 height 19
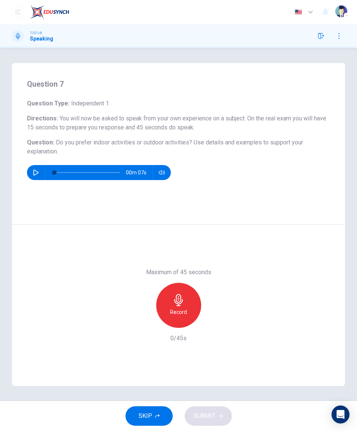
click at [170, 312] on h6 "Record" at bounding box center [178, 311] width 17 height 9
click at [178, 301] on icon "button" at bounding box center [179, 300] width 12 height 12
click at [215, 413] on button "SUBMIT" at bounding box center [208, 415] width 47 height 19
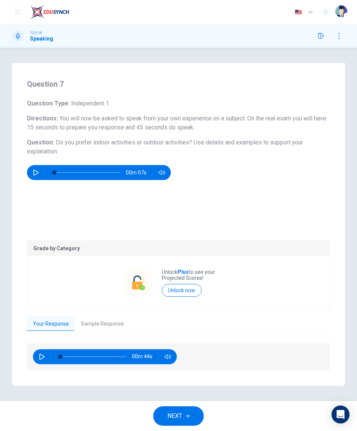
click at [37, 358] on button "button" at bounding box center [42, 356] width 12 height 15
type input "81"
click at [120, 320] on button "Sample Response" at bounding box center [102, 324] width 55 height 16
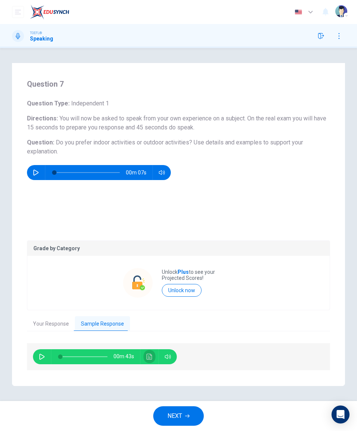
click at [152, 358] on icon "Click to see the audio transcription" at bounding box center [150, 356] width 6 height 6
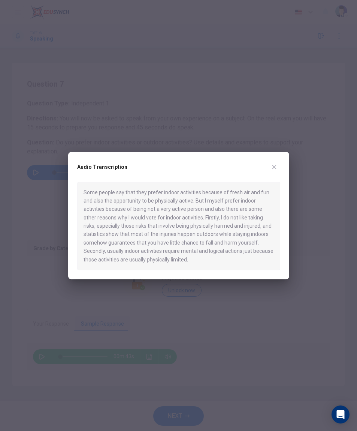
click at [276, 161] on button "button" at bounding box center [274, 167] width 12 height 12
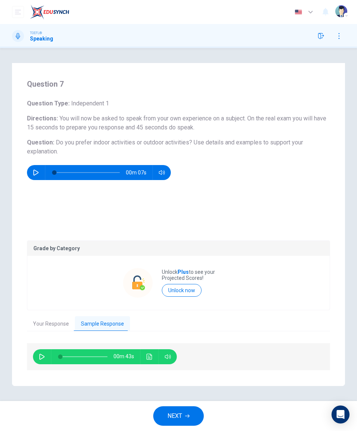
click at [187, 419] on button "NEXT" at bounding box center [178, 415] width 51 height 19
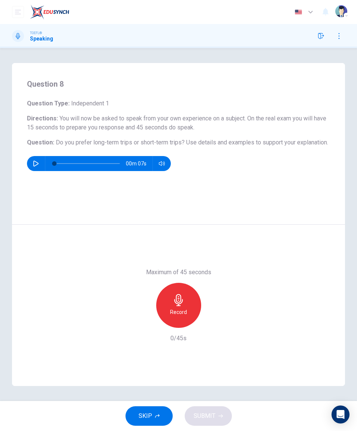
click at [175, 307] on div "Record" at bounding box center [178, 305] width 45 height 45
click at [218, 423] on button "SUBMIT" at bounding box center [208, 415] width 47 height 19
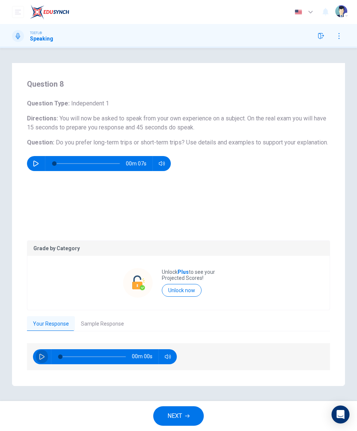
click at [40, 356] on icon "button" at bounding box center [42, 356] width 6 height 6
type input "11"
click at [108, 327] on button "Sample Response" at bounding box center [102, 324] width 55 height 16
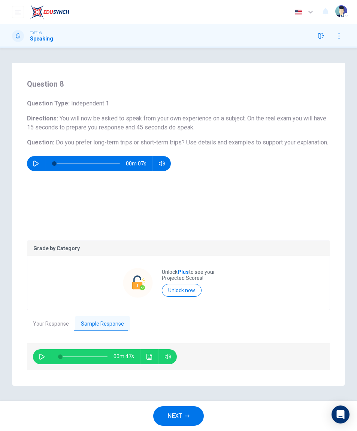
click at [151, 358] on icon "Click to see the audio transcription" at bounding box center [150, 356] width 6 height 6
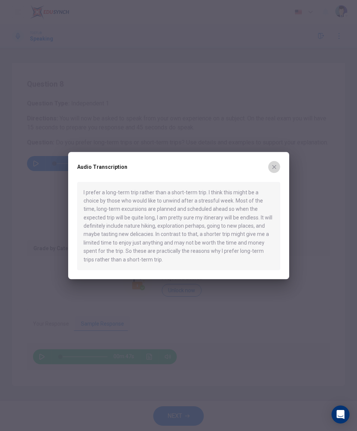
click at [273, 161] on button "button" at bounding box center [274, 167] width 12 height 12
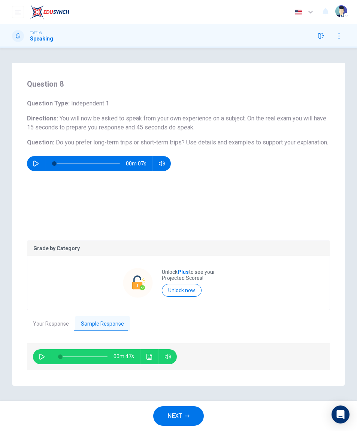
click at [181, 416] on span "NEXT" at bounding box center [175, 415] width 15 height 10
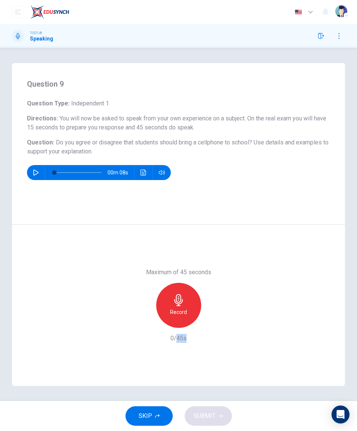
click at [183, 295] on icon "button" at bounding box center [179, 300] width 12 height 12
click at [226, 412] on button "SUBMIT" at bounding box center [208, 415] width 47 height 19
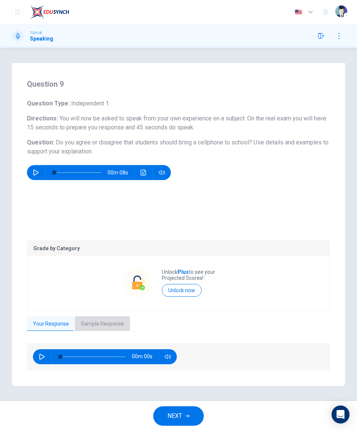
click at [101, 320] on button "Sample Response" at bounding box center [102, 324] width 55 height 16
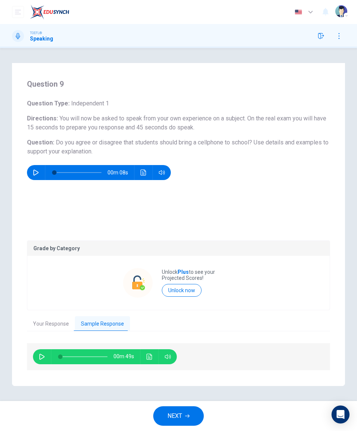
click at [153, 351] on button "Click to see the audio transcription" at bounding box center [150, 356] width 12 height 15
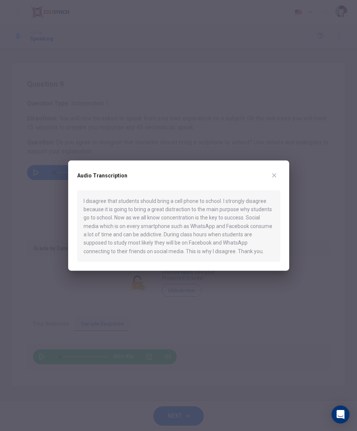
click at [279, 169] on button "button" at bounding box center [274, 175] width 12 height 12
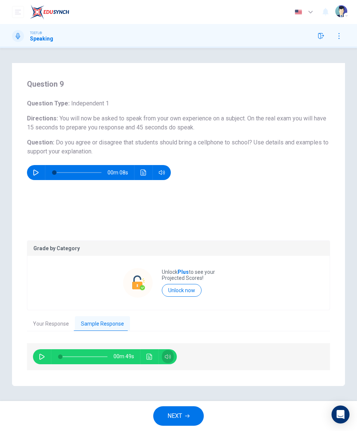
click at [169, 352] on button "button" at bounding box center [168, 356] width 12 height 15
click at [41, 354] on icon "button" at bounding box center [41, 356] width 5 height 6
click at [62, 354] on span at bounding box center [60, 356] width 4 height 4
click at [42, 360] on button "button" at bounding box center [42, 356] width 12 height 15
type input "5"
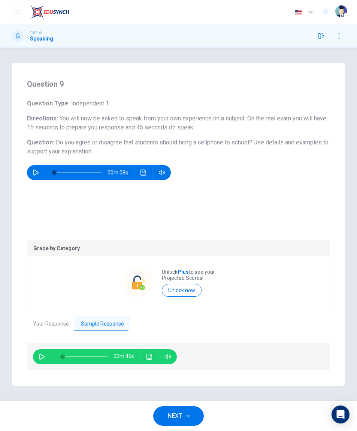
click at [178, 416] on span "NEXT" at bounding box center [175, 415] width 15 height 10
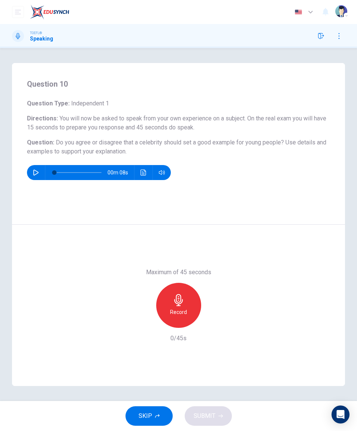
click at [185, 297] on div "Record" at bounding box center [178, 305] width 45 height 45
click at [208, 424] on button "SUBMIT" at bounding box center [208, 415] width 47 height 19
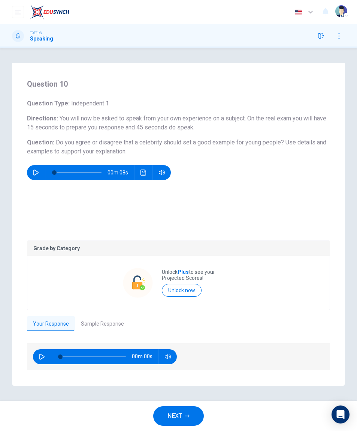
click at [101, 328] on button "Sample Response" at bounding box center [102, 324] width 55 height 16
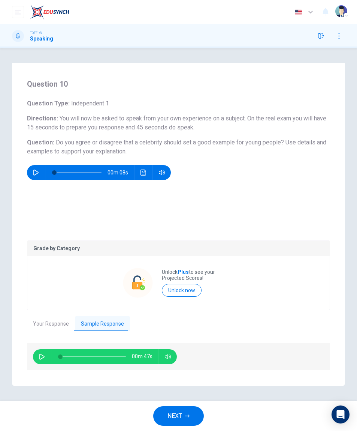
click at [45, 358] on icon "button" at bounding box center [42, 356] width 6 height 6
type input "0"
click at [184, 413] on button "NEXT" at bounding box center [178, 415] width 51 height 19
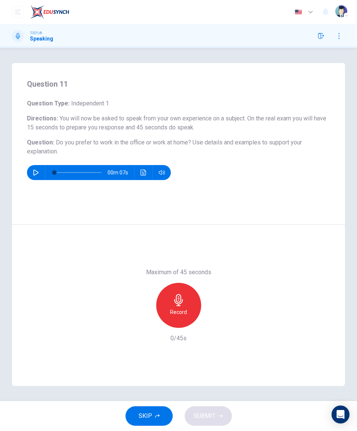
click at [37, 167] on button "button" at bounding box center [36, 172] width 12 height 15
type input "0"
click at [178, 313] on h6 "Record" at bounding box center [178, 311] width 17 height 9
click at [216, 416] on button "SUBMIT" at bounding box center [208, 415] width 47 height 19
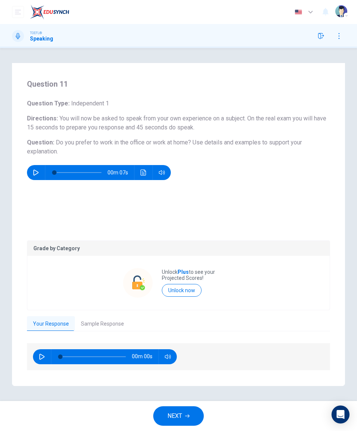
click at [109, 326] on button "Sample Response" at bounding box center [102, 324] width 55 height 16
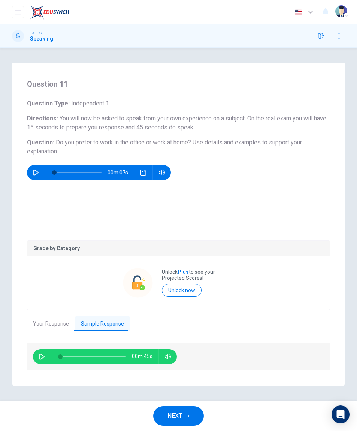
click at [42, 351] on button "button" at bounding box center [42, 356] width 12 height 15
click at [66, 354] on span at bounding box center [65, 356] width 4 height 4
click at [44, 354] on icon "button" at bounding box center [42, 356] width 6 height 6
click at [63, 356] on span at bounding box center [60, 356] width 4 height 4
click at [68, 361] on span at bounding box center [93, 357] width 66 height 16
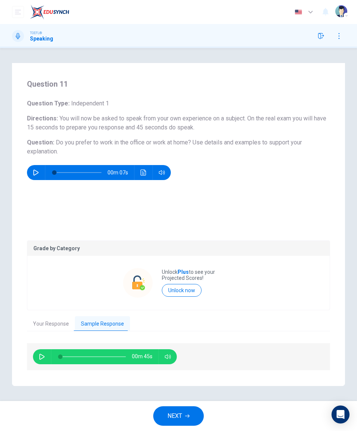
click at [43, 356] on icon "button" at bounding box center [42, 356] width 6 height 6
type input "0"
click at [182, 414] on span "NEXT" at bounding box center [175, 415] width 15 height 10
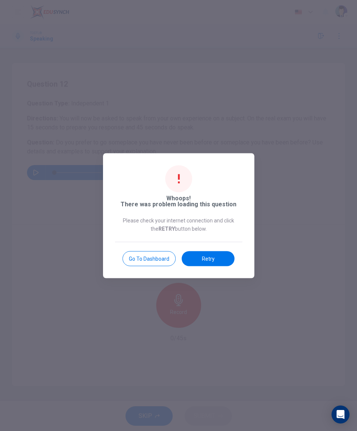
click at [202, 252] on button "Retry" at bounding box center [208, 258] width 53 height 15
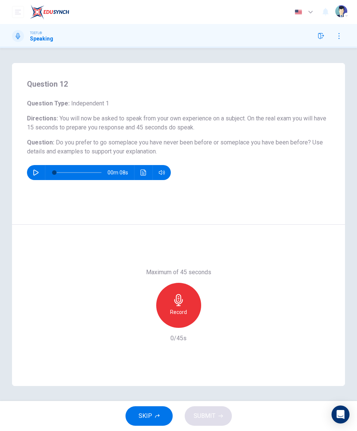
click at [77, 250] on div "Maximum of 45 seconds Record 0/45s" at bounding box center [178, 305] width 333 height 161
click at [190, 298] on div "Record" at bounding box center [178, 305] width 45 height 45
click at [220, 418] on button "SUBMIT" at bounding box center [208, 415] width 47 height 19
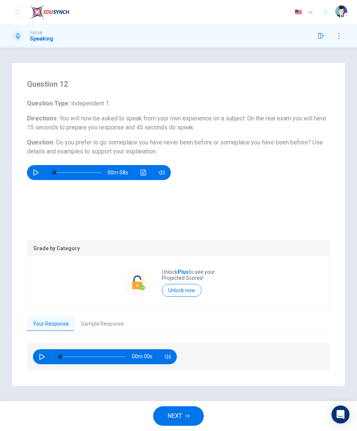
click at [105, 323] on button "Sample Response" at bounding box center [102, 324] width 55 height 16
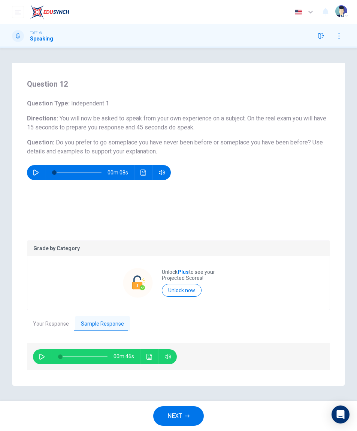
click at [148, 355] on icon "Click to see the audio transcription" at bounding box center [150, 356] width 6 height 6
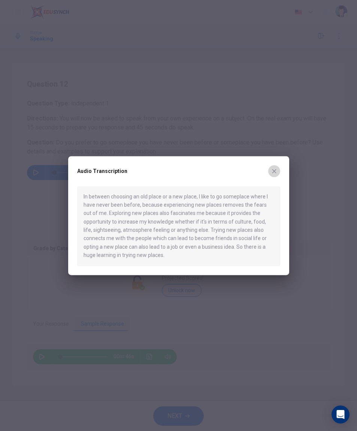
click at [277, 171] on icon "button" at bounding box center [274, 171] width 6 height 6
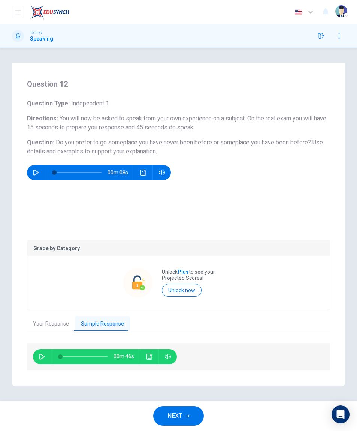
click at [189, 417] on icon "button" at bounding box center [187, 415] width 4 height 4
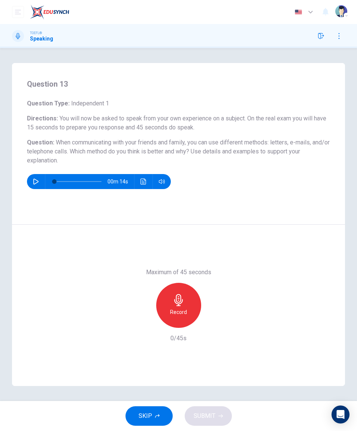
click at [177, 311] on h6 "Record" at bounding box center [178, 311] width 17 height 9
click at [181, 304] on icon "button" at bounding box center [179, 300] width 12 height 12
click at [202, 413] on span "SUBMIT" at bounding box center [205, 415] width 22 height 10
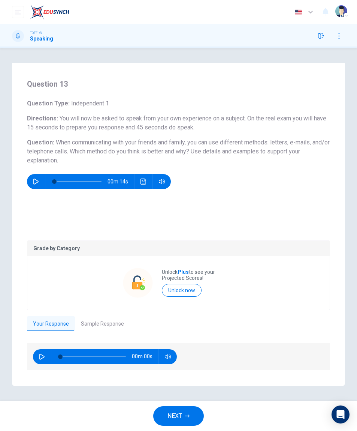
click at [88, 323] on button "Sample Response" at bounding box center [102, 324] width 55 height 16
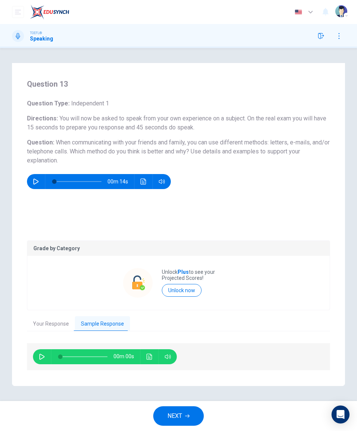
click at [148, 359] on button "Click to see the audio transcription" at bounding box center [150, 356] width 12 height 15
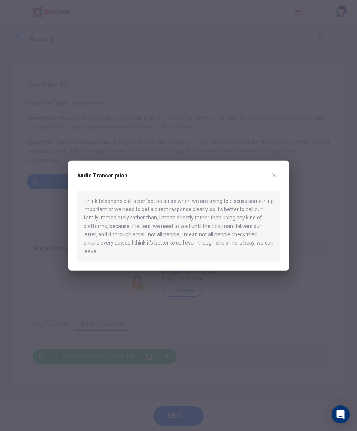
click at [144, 317] on div at bounding box center [178, 215] width 357 height 431
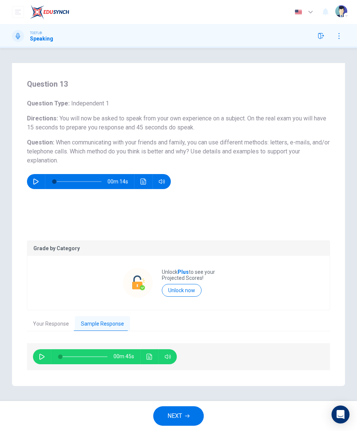
click at [173, 421] on button "NEXT" at bounding box center [178, 415] width 51 height 19
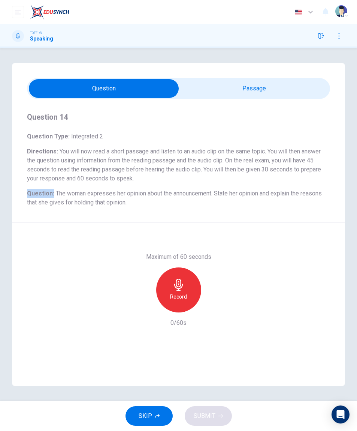
click at [77, 197] on h6 "Question : The woman expresses her opinion about the announcement. State her op…" at bounding box center [178, 198] width 303 height 18
click at [67, 196] on span "The woman expresses her opinion about the announcement. State her opinion and e…" at bounding box center [174, 198] width 295 height 16
click at [61, 199] on span "The woman expresses her opinion about the announcement. State her opinion and e…" at bounding box center [174, 198] width 295 height 16
click at [54, 250] on div "Maximum of 60 seconds Record 0/60s" at bounding box center [178, 289] width 333 height 135
click at [54, 258] on div "Maximum of 60 seconds Record 0/60s" at bounding box center [178, 289] width 303 height 75
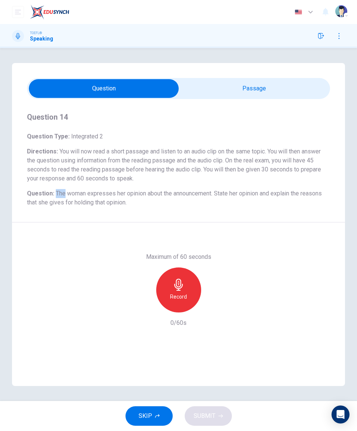
click at [163, 213] on div "Question 14 Question Type : Integrated 2 Directions : You will now read a short…" at bounding box center [178, 160] width 333 height 123
click at [105, 193] on span "The woman expresses her opinion about the announcement. State her opinion and e…" at bounding box center [174, 198] width 295 height 16
click at [104, 192] on span "The woman expresses her opinion about the announcement. State her opinion and e…" at bounding box center [174, 198] width 295 height 16
click at [104, 191] on span "The woman expresses her opinion about the announcement. State her opinion and e…" at bounding box center [174, 198] width 295 height 16
click at [107, 192] on span "The woman expresses her opinion about the announcement. State her opinion and e…" at bounding box center [174, 198] width 295 height 16
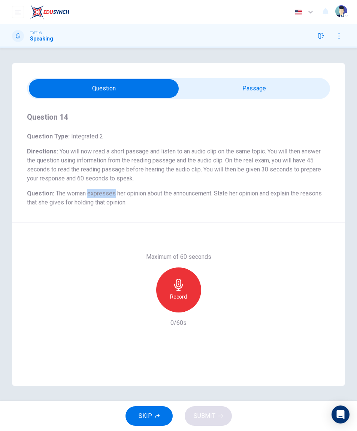
click at [45, 318] on div "Maximum of 60 seconds Record 0/60s" at bounding box center [178, 289] width 303 height 75
click at [180, 282] on icon "button" at bounding box center [178, 285] width 9 height 12
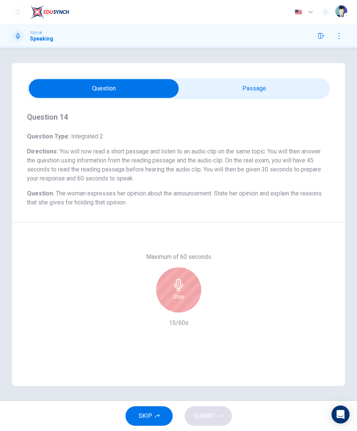
click at [186, 289] on div "Stop" at bounding box center [178, 289] width 45 height 45
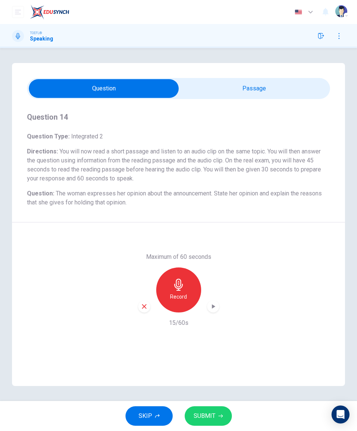
click at [212, 415] on span "SUBMIT" at bounding box center [205, 415] width 22 height 10
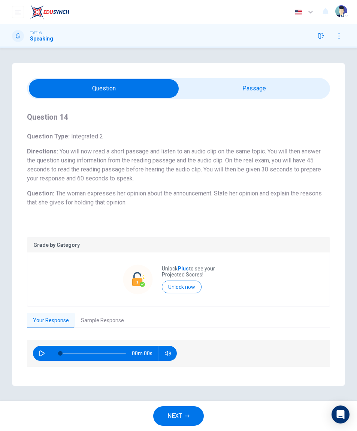
click at [106, 324] on button "Sample Response" at bounding box center [102, 321] width 55 height 16
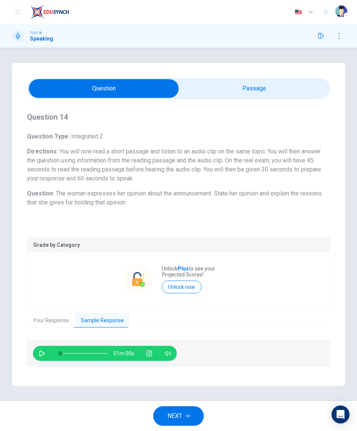
click at [149, 356] on icon "Click to see the audio transcription" at bounding box center [150, 353] width 6 height 6
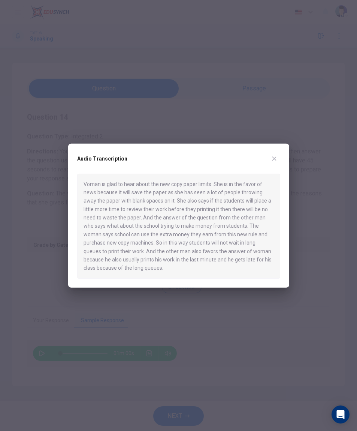
click at [270, 158] on button "button" at bounding box center [274, 158] width 12 height 12
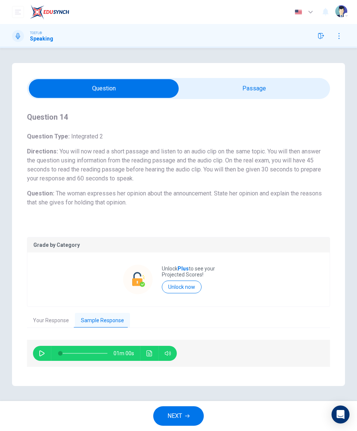
click at [188, 424] on button "NEXT" at bounding box center [178, 415] width 51 height 19
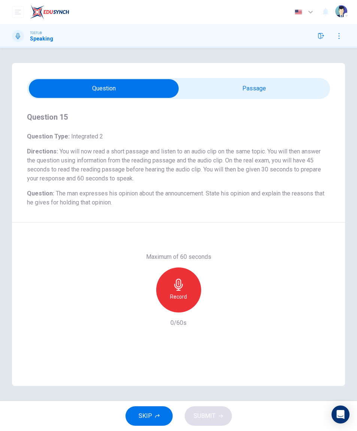
click at [181, 279] on icon "button" at bounding box center [179, 285] width 12 height 12
click at [179, 291] on div "Stop" at bounding box center [178, 289] width 45 height 45
click at [209, 418] on span "SUBMIT" at bounding box center [205, 415] width 22 height 10
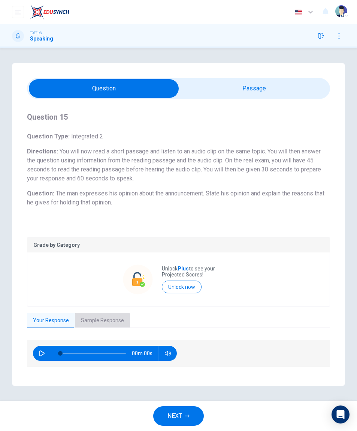
click at [113, 318] on button "Sample Response" at bounding box center [102, 321] width 55 height 16
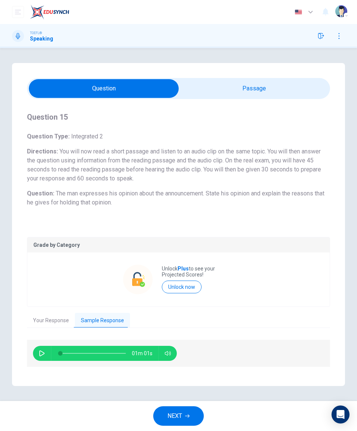
click at [42, 351] on icon "button" at bounding box center [42, 353] width 6 height 6
click at [42, 350] on icon "button" at bounding box center [42, 353] width 6 height 6
type input "0"
click at [184, 424] on button "NEXT" at bounding box center [178, 415] width 51 height 19
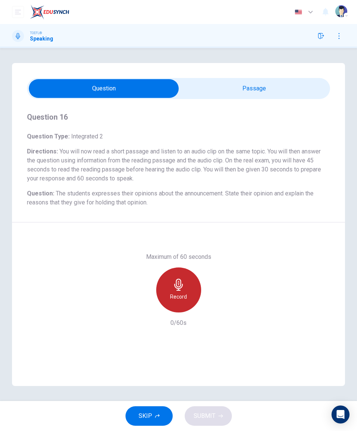
click at [182, 285] on icon "button" at bounding box center [179, 285] width 12 height 12
click at [180, 287] on icon "button" at bounding box center [178, 285] width 9 height 12
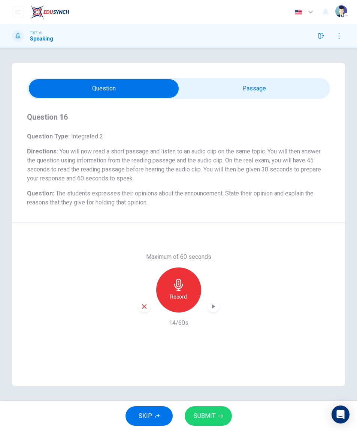
click at [214, 411] on span "SUBMIT" at bounding box center [205, 415] width 22 height 10
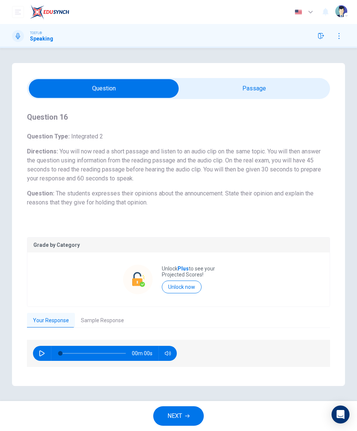
click at [114, 323] on button "Sample Response" at bounding box center [102, 321] width 55 height 16
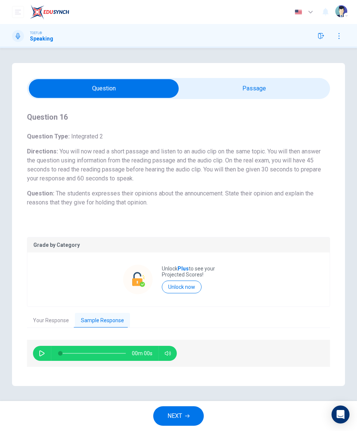
click at [45, 350] on icon "button" at bounding box center [42, 353] width 6 height 6
type input "20"
click at [187, 419] on button "NEXT" at bounding box center [178, 415] width 51 height 19
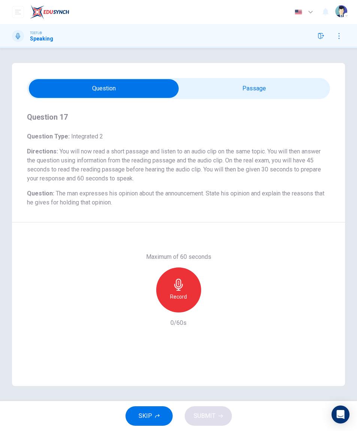
click at [183, 292] on h6 "Record" at bounding box center [178, 296] width 17 height 9
click at [190, 294] on div "Stop" at bounding box center [178, 289] width 45 height 45
click at [210, 414] on span "SUBMIT" at bounding box center [205, 415] width 22 height 10
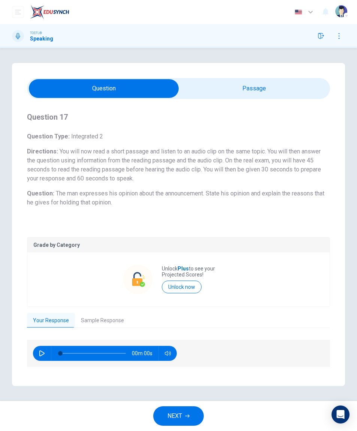
click at [115, 319] on button "Sample Response" at bounding box center [102, 321] width 55 height 16
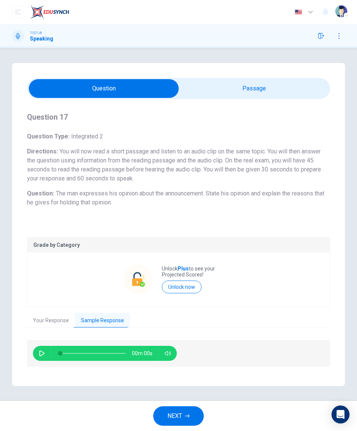
click at [186, 422] on button "NEXT" at bounding box center [178, 415] width 51 height 19
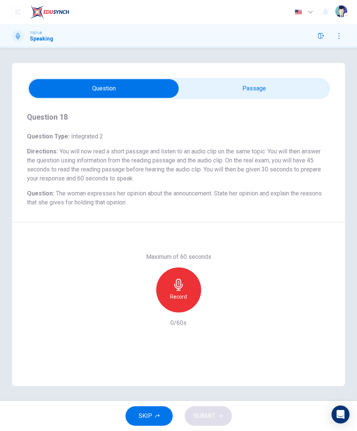
click at [282, 88] on input "checkbox" at bounding box center [104, 88] width 455 height 19
checkbox input "true"
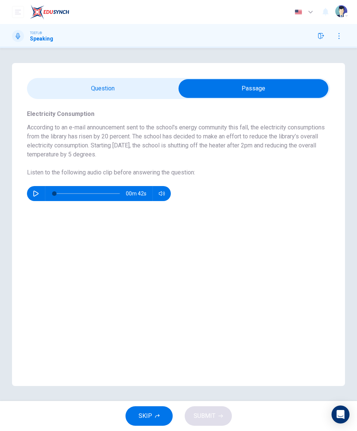
click at [38, 192] on icon "button" at bounding box center [36, 193] width 6 height 6
type input "23"
click at [324, 32] on button "button" at bounding box center [321, 36] width 12 height 12
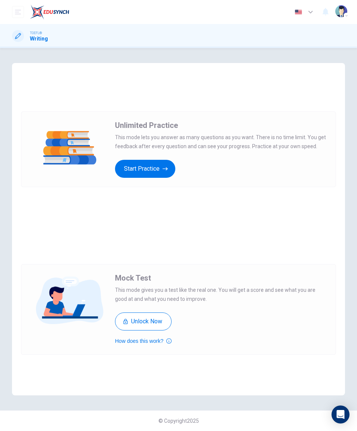
click at [148, 167] on button "Start Practice" at bounding box center [145, 169] width 60 height 18
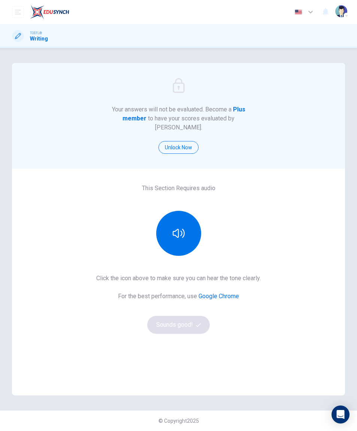
click at [185, 223] on button "button" at bounding box center [178, 233] width 45 height 45
click at [195, 322] on button "Sounds good!" at bounding box center [178, 325] width 63 height 18
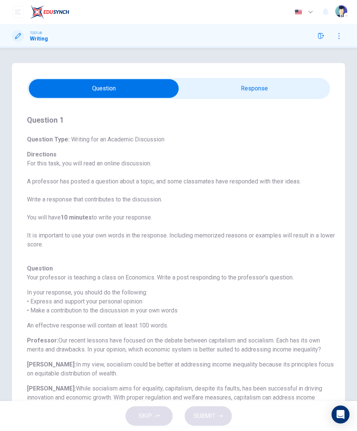
click at [262, 90] on input "checkbox" at bounding box center [104, 88] width 455 height 19
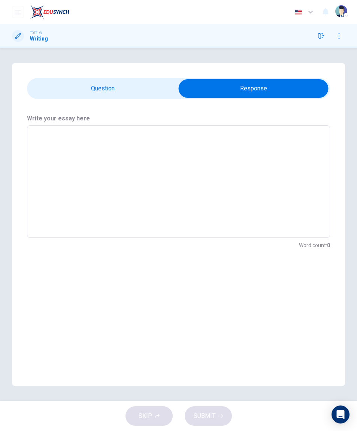
click at [135, 92] on input "checkbox" at bounding box center [253, 88] width 455 height 19
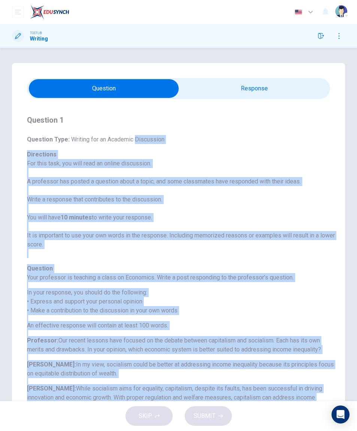
click at [250, 93] on input "checkbox" at bounding box center [104, 88] width 455 height 19
checkbox input "true"
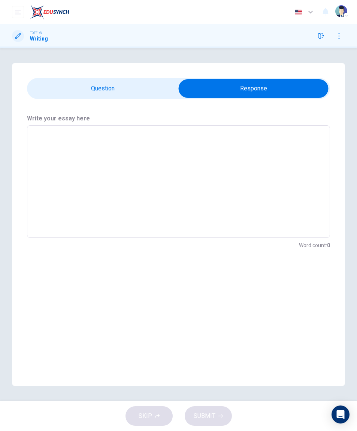
click at [211, 174] on textarea at bounding box center [178, 182] width 293 height 100
click at [152, 151] on textarea at bounding box center [178, 182] width 293 height 100
click at [270, 163] on textarea at bounding box center [178, 182] width 293 height 100
click at [321, 33] on icon "button" at bounding box center [321, 36] width 6 height 6
